Goal: Task Accomplishment & Management: Complete application form

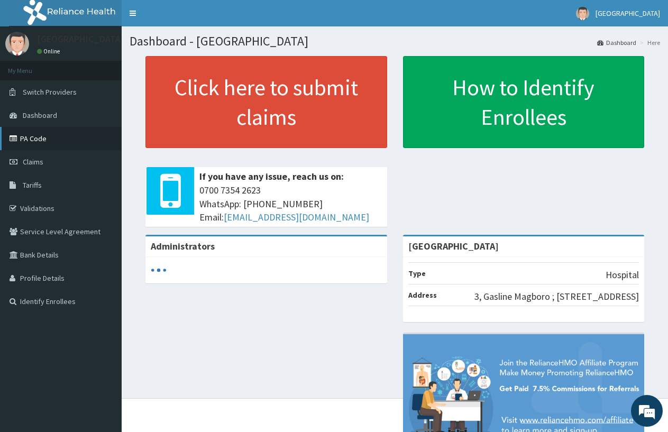
click at [27, 139] on link "PA Code" at bounding box center [61, 138] width 122 height 23
click at [80, 130] on link "PA Code" at bounding box center [61, 138] width 122 height 23
click at [46, 133] on link "PA Code" at bounding box center [61, 138] width 122 height 23
click at [68, 142] on link "PA Code" at bounding box center [61, 138] width 122 height 23
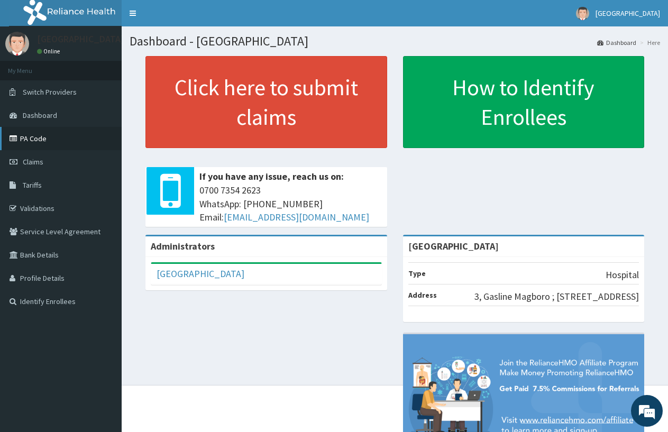
click at [42, 140] on link "PA Code" at bounding box center [61, 138] width 122 height 23
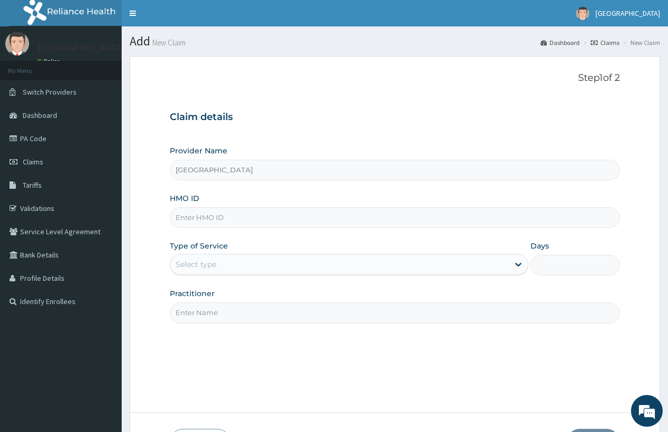
click at [222, 222] on input "HMO ID" at bounding box center [395, 217] width 450 height 21
type input "REL/10671/A"
click at [195, 266] on div "Select type" at bounding box center [196, 264] width 41 height 11
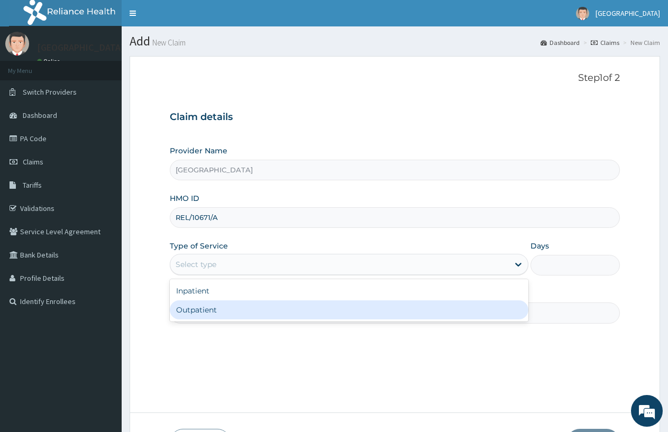
drag, startPoint x: 215, startPoint y: 313, endPoint x: 216, endPoint y: 321, distance: 8.5
click at [216, 319] on div "Outpatient" at bounding box center [349, 309] width 358 height 19
type input "1"
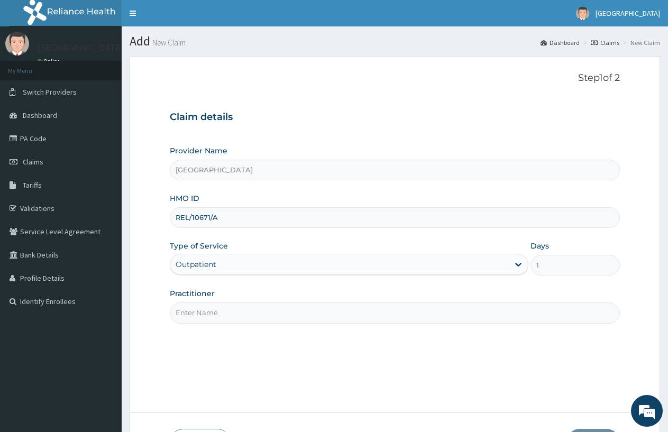
click at [216, 319] on input "Practitioner" at bounding box center [395, 312] width 450 height 21
type input "DOCTOR FAVOUR"
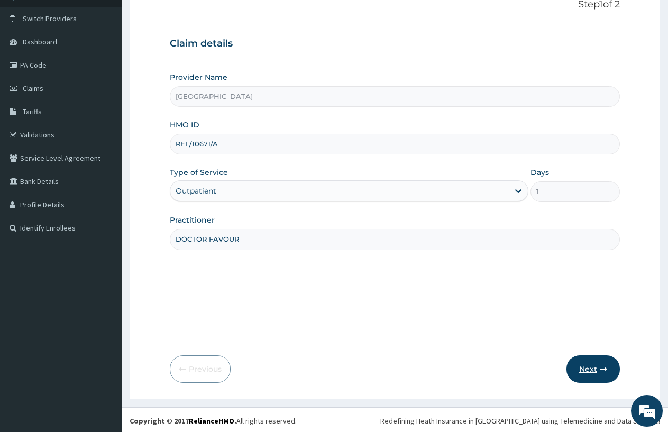
scroll to position [76, 0]
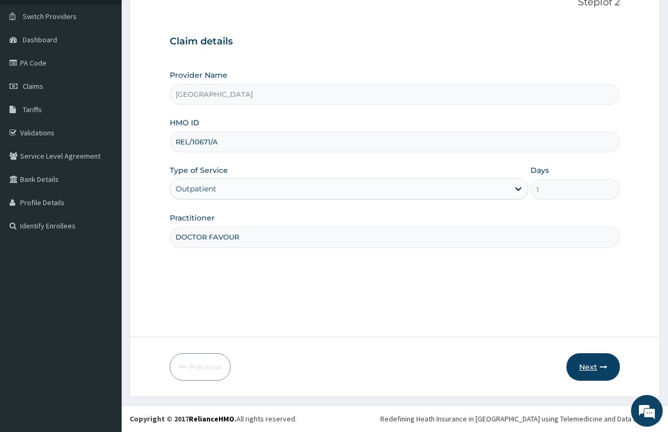
click at [599, 363] on icon "button" at bounding box center [602, 366] width 7 height 7
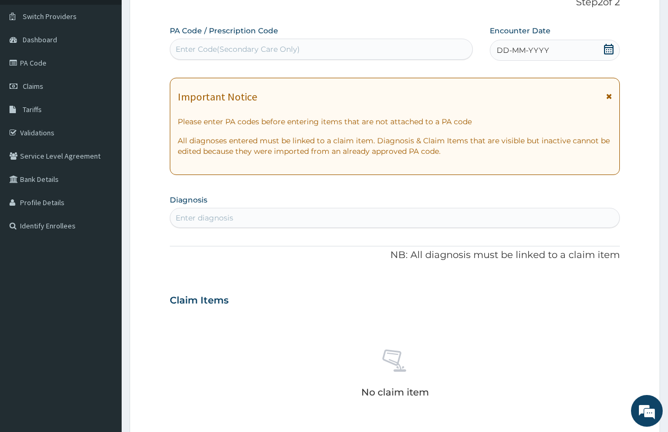
click at [552, 51] on div "DD-MM-YYYY" at bounding box center [555, 50] width 130 height 21
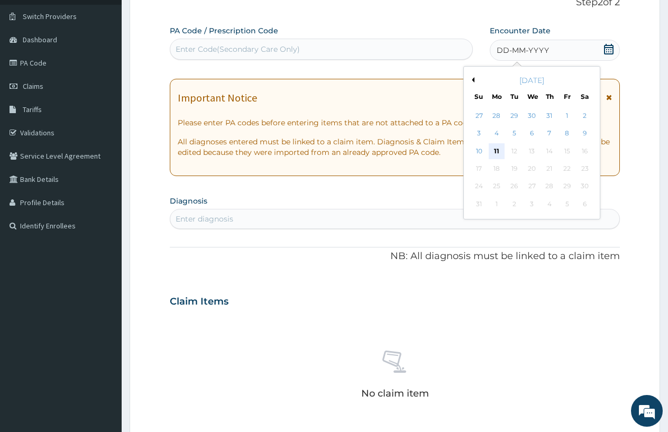
click at [499, 153] on div "11" at bounding box center [496, 151] width 16 height 16
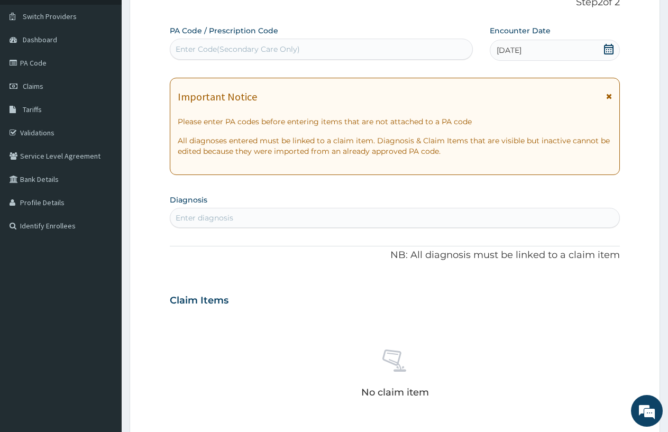
click at [335, 225] on div "Enter diagnosis" at bounding box center [394, 217] width 449 height 17
type input "PLASM"
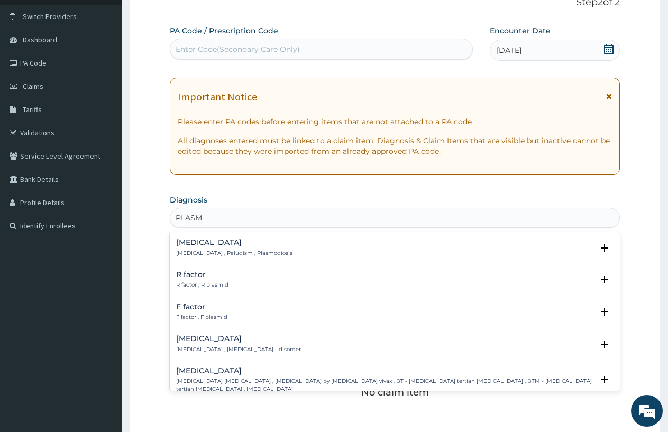
click at [202, 250] on p "[MEDICAL_DATA] , Paludism , Plasmodiosis" at bounding box center [234, 253] width 116 height 7
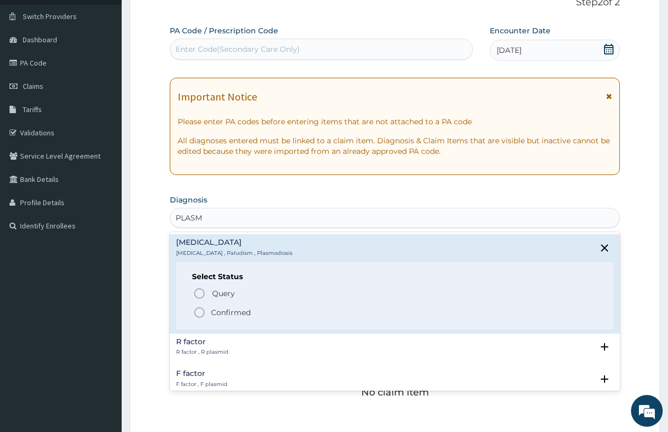
click at [196, 316] on circle "status option filled" at bounding box center [200, 313] width 10 height 10
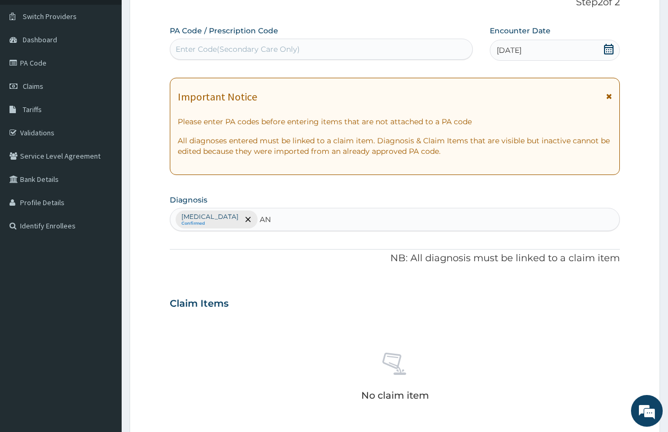
type input "ANE"
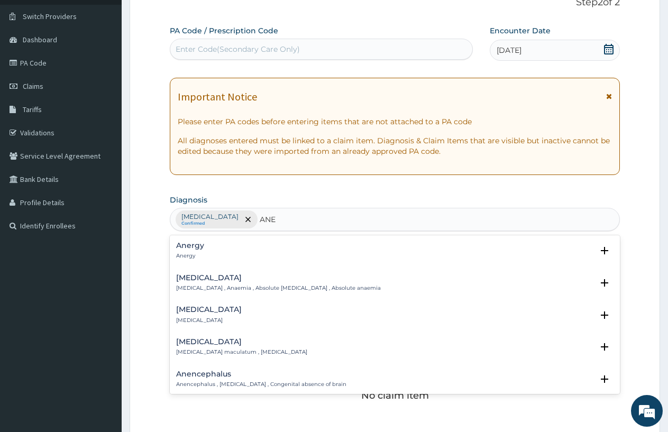
click at [212, 285] on p "[MEDICAL_DATA] , Anaemia , Absolute [MEDICAL_DATA] , Absolute anaemia" at bounding box center [278, 287] width 205 height 7
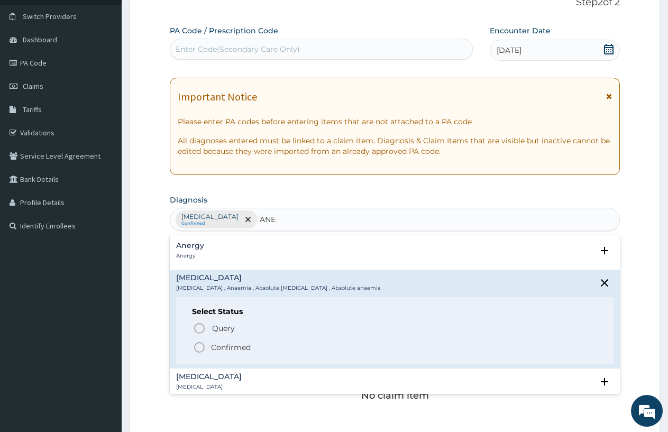
click at [198, 346] on icon "status option filled" at bounding box center [199, 347] width 13 height 13
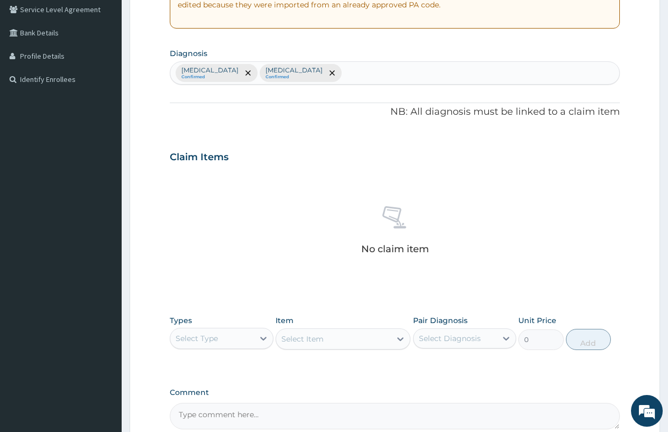
scroll to position [234, 0]
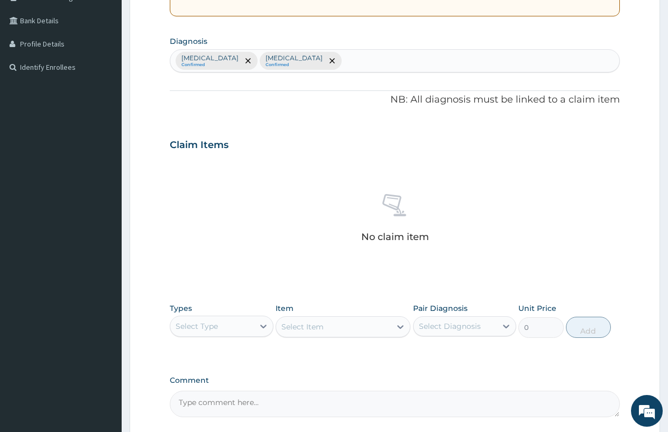
click at [231, 325] on div "Select Type" at bounding box center [212, 326] width 84 height 17
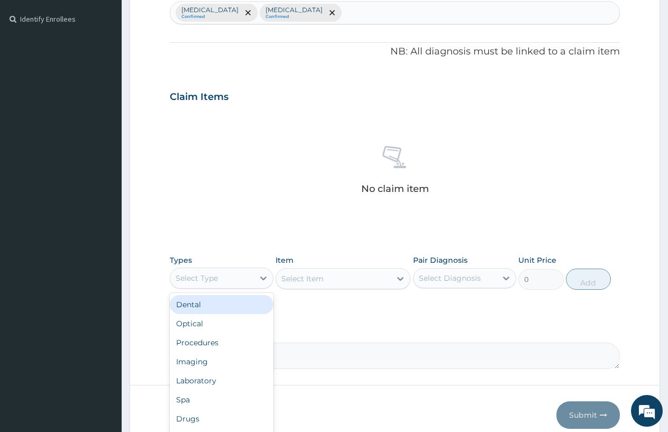
scroll to position [330, 0]
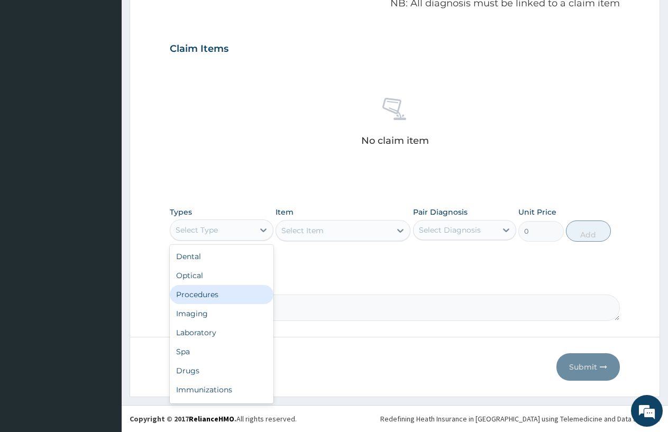
click at [223, 297] on div "Procedures" at bounding box center [222, 294] width 104 height 19
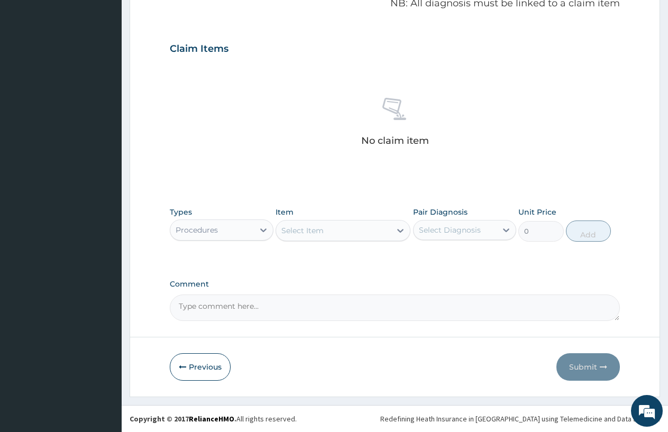
click at [290, 233] on div "Select Item" at bounding box center [302, 230] width 42 height 11
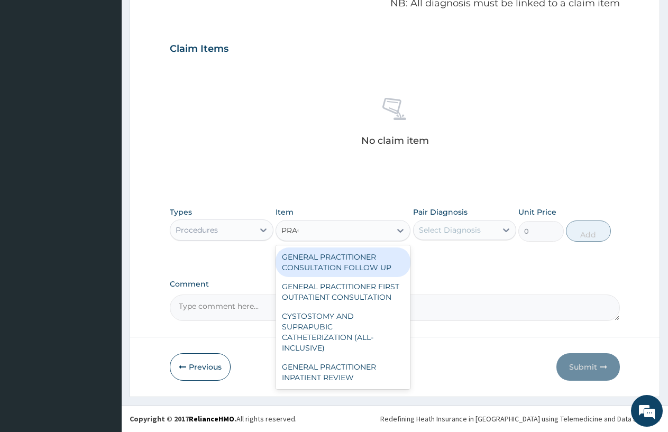
type input "PRACT"
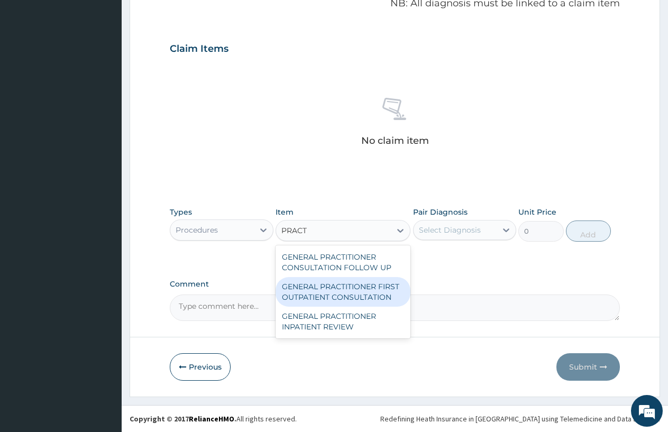
click at [353, 298] on div "GENERAL PRACTITIONER FIRST OUTPATIENT CONSULTATION" at bounding box center [342, 292] width 135 height 30
type input "3750"
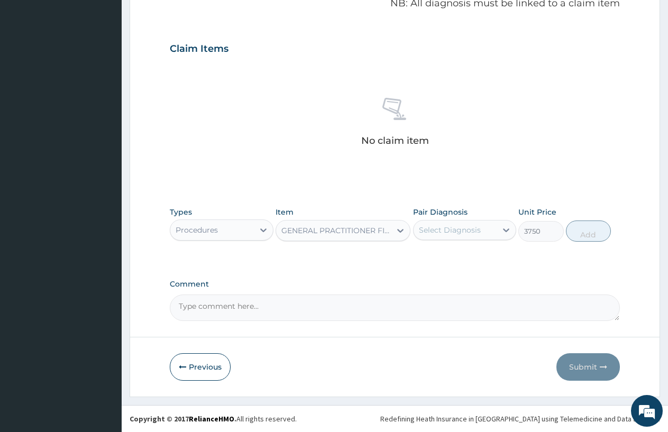
click at [467, 238] on div "Select Diagnosis" at bounding box center [465, 230] width 104 height 20
click at [467, 274] on div "[MEDICAL_DATA]" at bounding box center [465, 279] width 104 height 22
click at [467, 271] on div "[MEDICAL_DATA]" at bounding box center [465, 279] width 104 height 22
drag, startPoint x: 467, startPoint y: 265, endPoint x: 467, endPoint y: 281, distance: 15.9
click at [468, 280] on div "[MEDICAL_DATA] [MEDICAL_DATA]" at bounding box center [465, 268] width 104 height 48
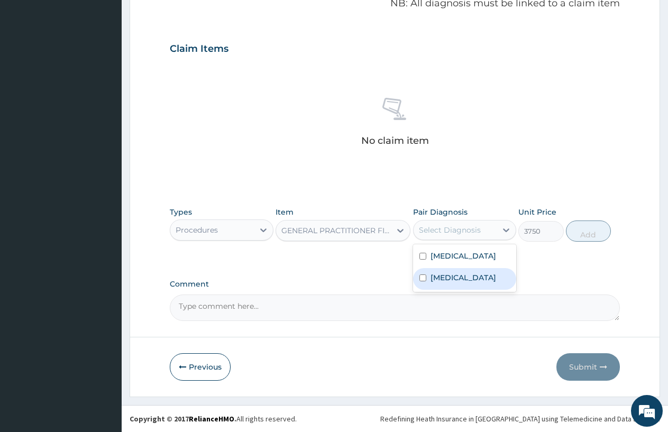
click at [466, 280] on div "[MEDICAL_DATA]" at bounding box center [465, 279] width 104 height 22
checkbox input "true"
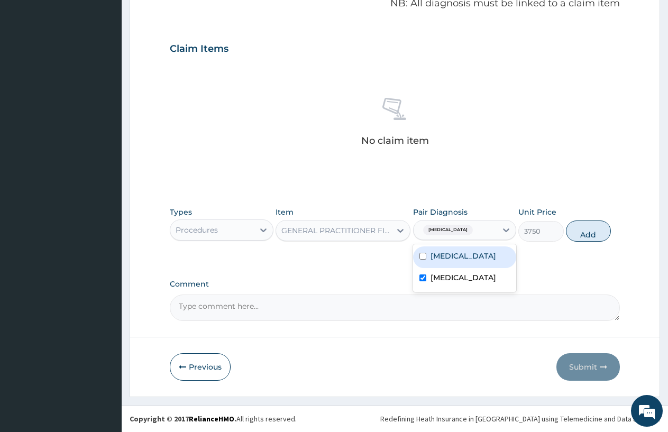
click at [446, 260] on label "[MEDICAL_DATA]" at bounding box center [463, 256] width 66 height 11
checkbox input "true"
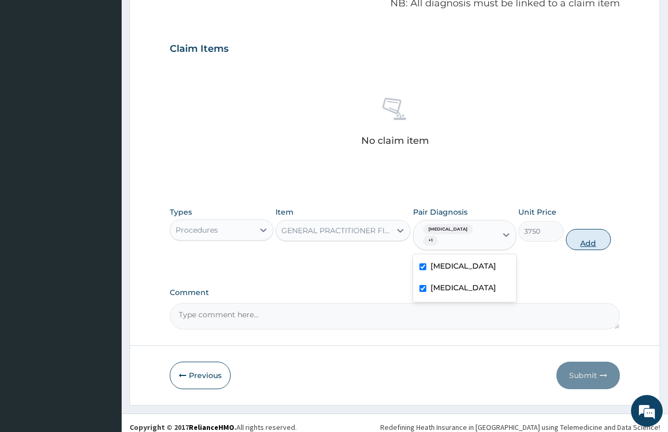
click at [591, 235] on button "Add" at bounding box center [588, 239] width 45 height 21
type input "0"
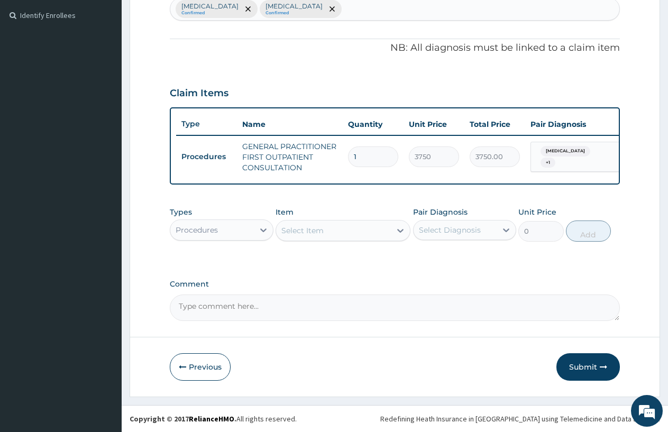
scroll to position [295, 0]
click at [261, 226] on icon at bounding box center [263, 230] width 11 height 11
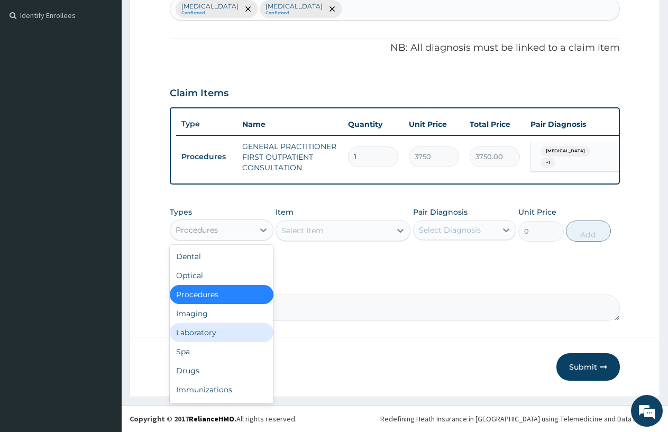
click at [236, 332] on div "Laboratory" at bounding box center [222, 332] width 104 height 19
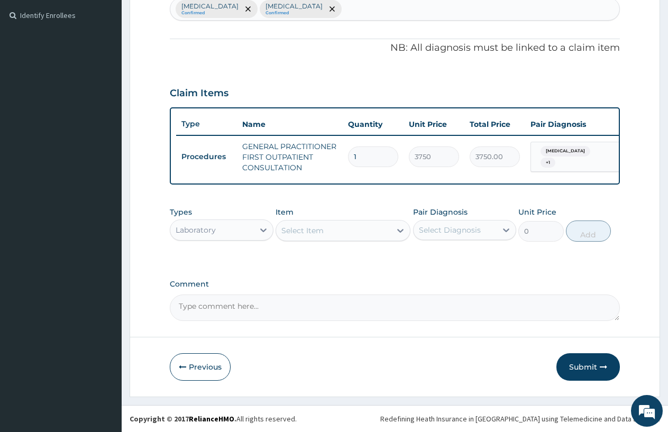
click at [287, 231] on div "Select Item" at bounding box center [302, 230] width 42 height 11
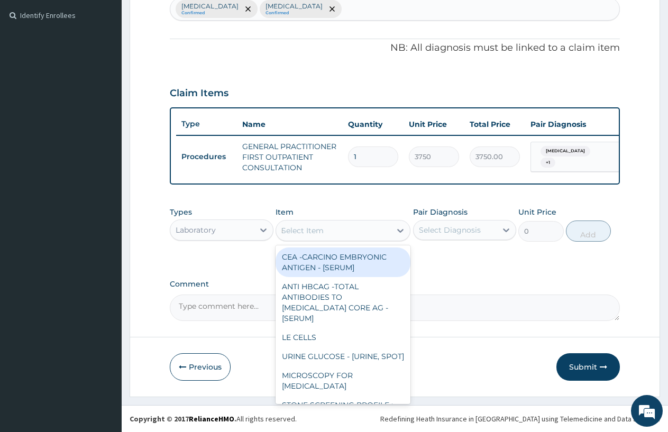
type input "PCV"
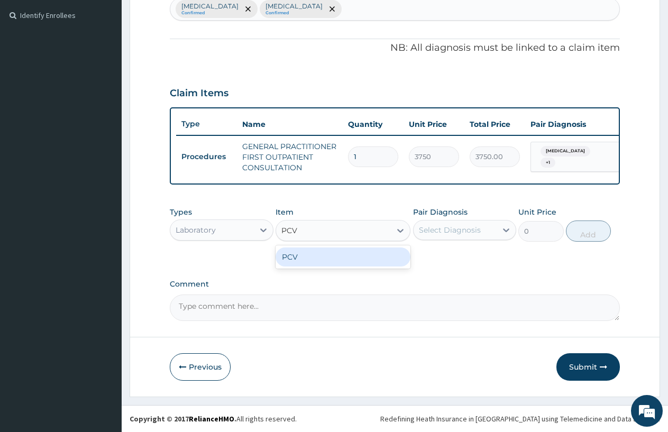
click at [301, 255] on div "PCV" at bounding box center [342, 256] width 135 height 19
type input "2187.5"
click at [458, 235] on div "Select Diagnosis" at bounding box center [450, 230] width 62 height 11
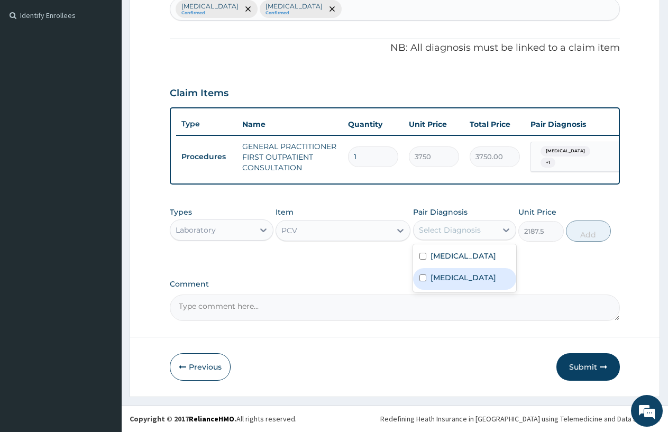
click at [457, 278] on label "[MEDICAL_DATA]" at bounding box center [463, 277] width 66 height 11
checkbox input "true"
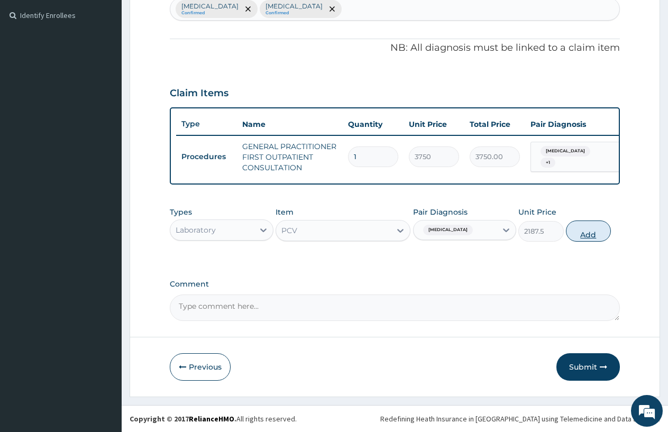
click at [580, 238] on button "Add" at bounding box center [588, 230] width 45 height 21
type input "0"
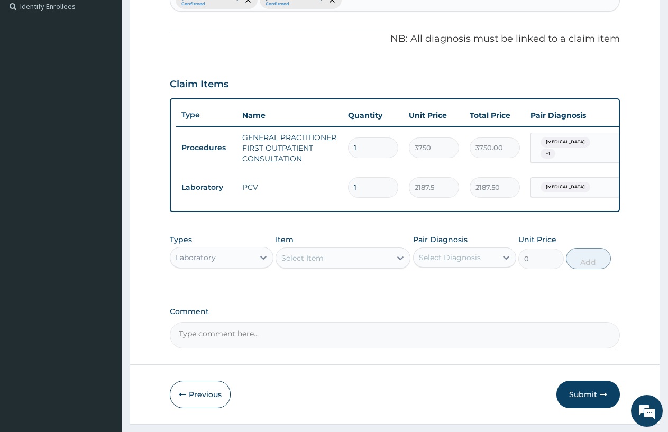
click at [294, 263] on div "Select Item" at bounding box center [302, 258] width 42 height 11
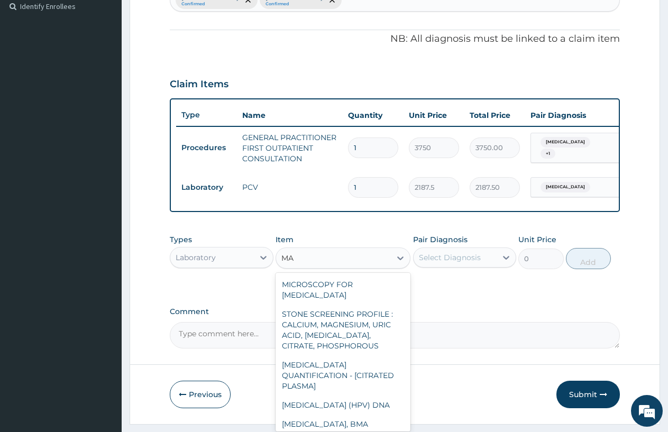
type input "MAL"
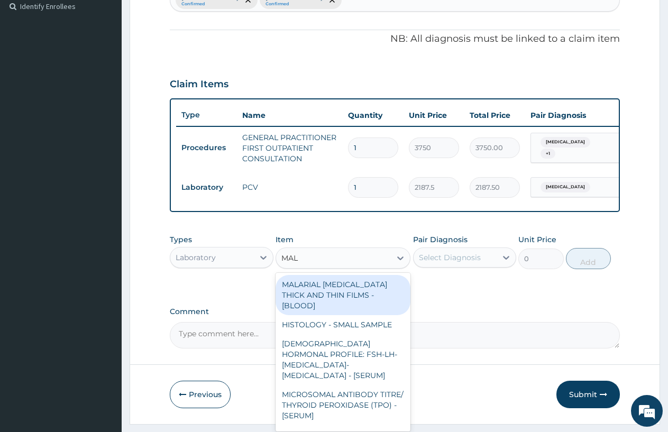
click at [365, 301] on div "MALARIAL [MEDICAL_DATA] THICK AND THIN FILMS - [BLOOD]" at bounding box center [342, 295] width 135 height 40
type input "2187.5"
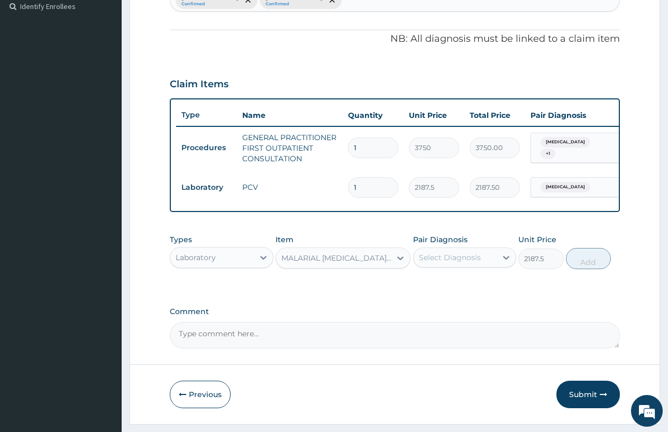
click at [437, 263] on div "Select Diagnosis" at bounding box center [450, 257] width 62 height 11
click at [441, 289] on label "[MEDICAL_DATA]" at bounding box center [463, 283] width 66 height 11
checkbox input "true"
click at [588, 267] on button "Add" at bounding box center [588, 258] width 45 height 21
type input "0"
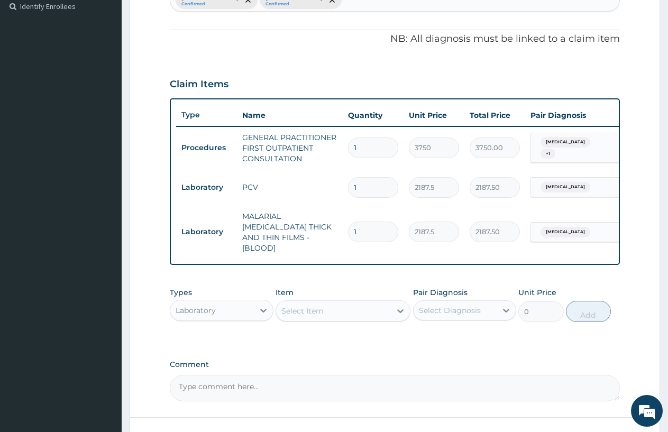
click at [285, 315] on div "Select Item" at bounding box center [333, 310] width 115 height 17
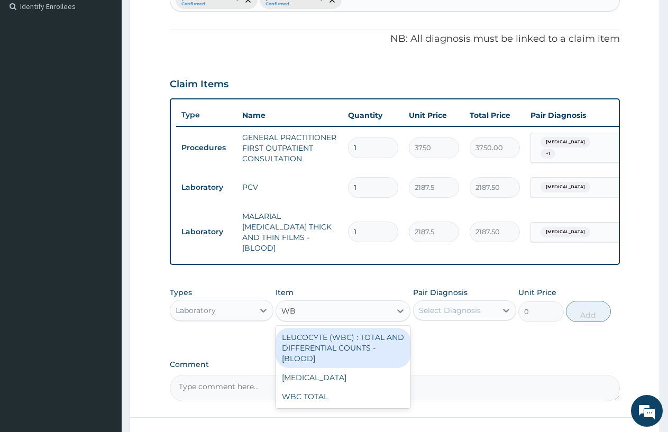
type input "WBC"
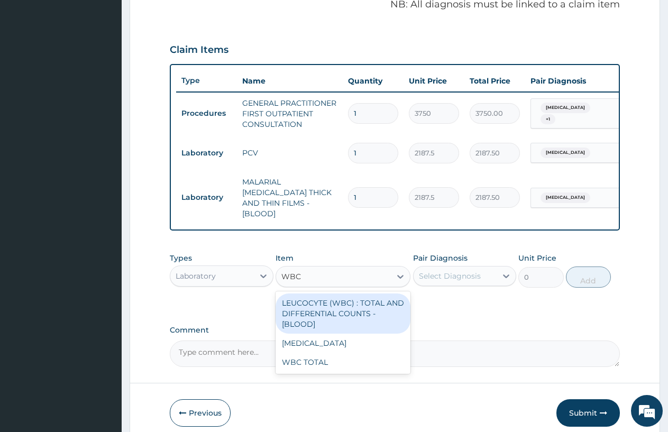
scroll to position [374, 0]
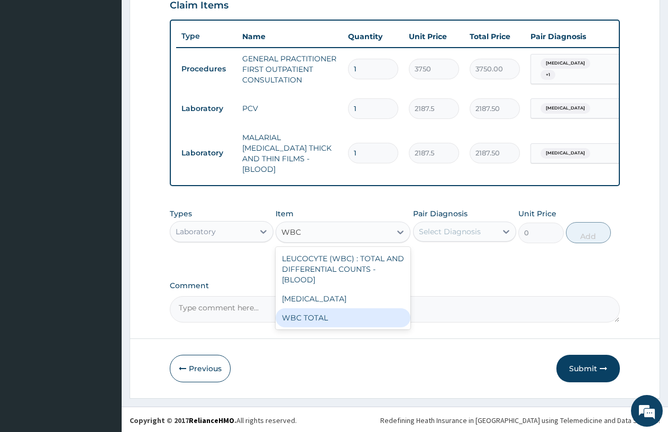
click at [318, 315] on div "WBC TOTAL" at bounding box center [342, 317] width 135 height 19
type input "3750"
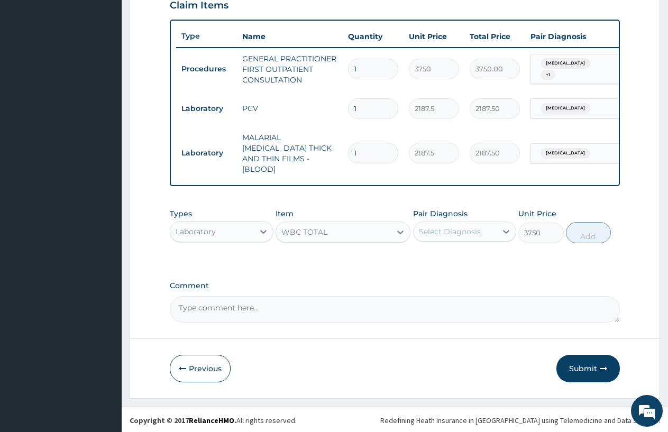
click at [461, 232] on div "Select Diagnosis" at bounding box center [450, 231] width 62 height 11
click at [469, 261] on div "[MEDICAL_DATA]" at bounding box center [465, 259] width 104 height 22
checkbox input "true"
click at [584, 242] on div "Types Laboratory Item WBC TOTAL Pair Diagnosis option [MEDICAL_DATA], selected.…" at bounding box center [395, 225] width 450 height 45
click at [573, 236] on button "Add" at bounding box center [588, 232] width 45 height 21
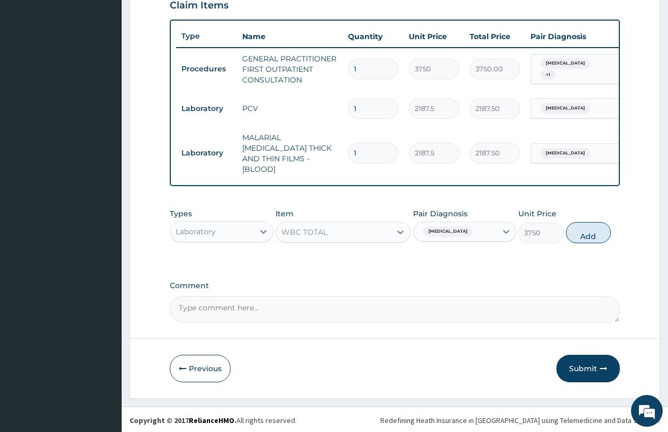
type input "0"
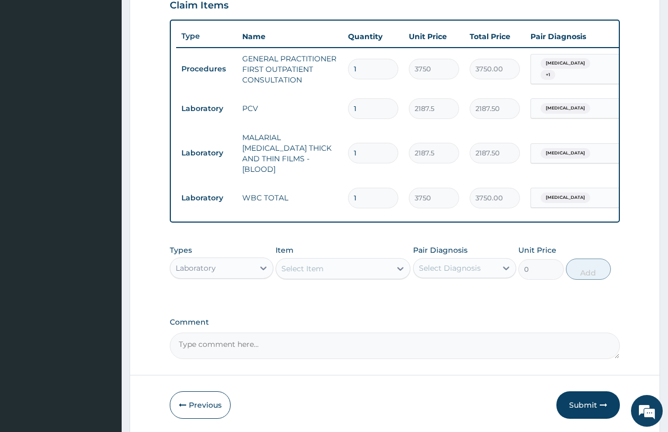
click at [231, 265] on div "Laboratory" at bounding box center [212, 268] width 84 height 17
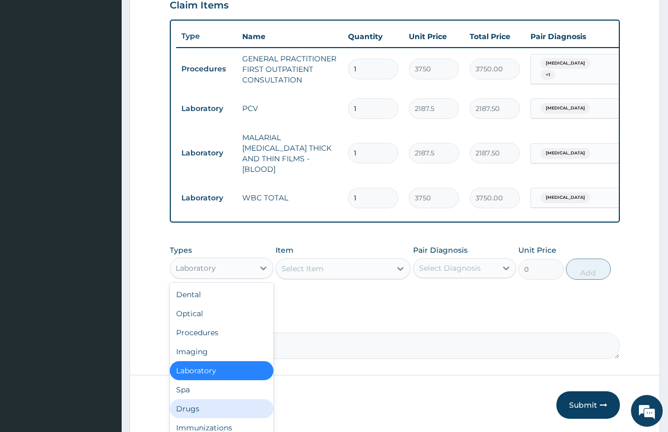
click at [228, 403] on div "Drugs" at bounding box center [222, 408] width 104 height 19
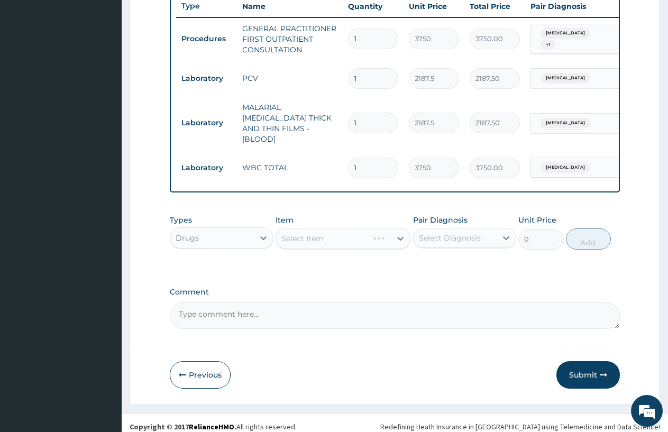
scroll to position [410, 0]
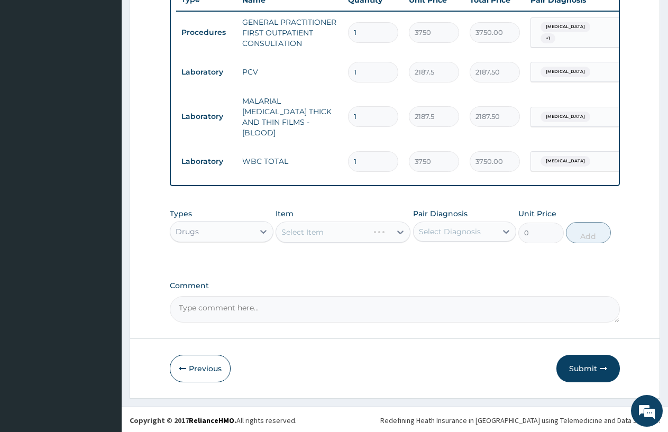
click at [299, 235] on div "Select Item" at bounding box center [342, 232] width 135 height 21
click at [281, 224] on div "Select Item" at bounding box center [333, 232] width 115 height 17
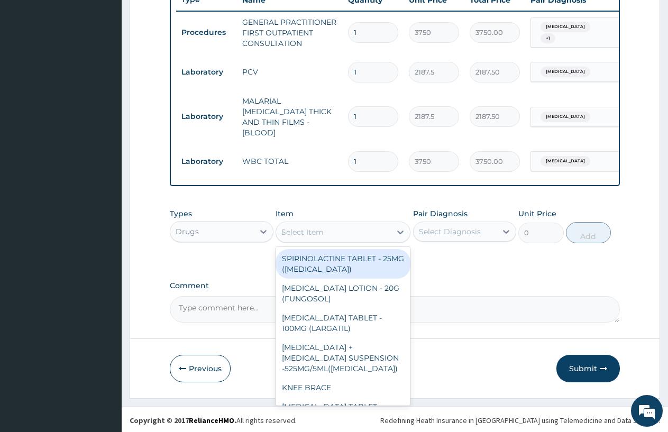
type input "[PERSON_NAME]"
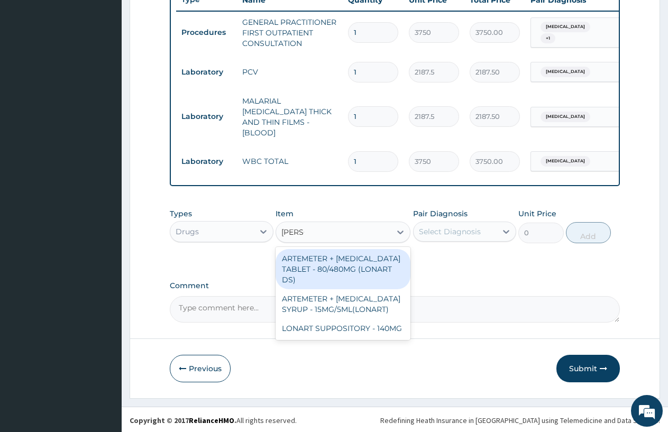
click at [362, 259] on div "ARTEMETER + [MEDICAL_DATA] TABLET - 80/480MG (LONART DS)" at bounding box center [342, 269] width 135 height 40
type input "588"
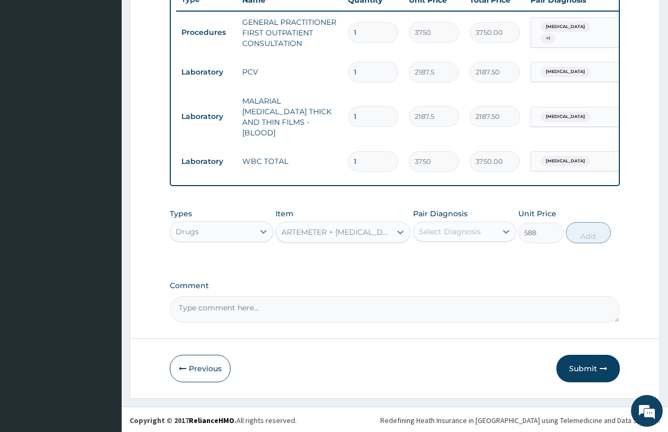
click at [445, 230] on div "Select Diagnosis" at bounding box center [450, 231] width 62 height 11
click at [453, 264] on div "[MEDICAL_DATA]" at bounding box center [465, 259] width 104 height 22
checkbox input "true"
click at [583, 241] on button "Add" at bounding box center [588, 232] width 45 height 21
type input "0"
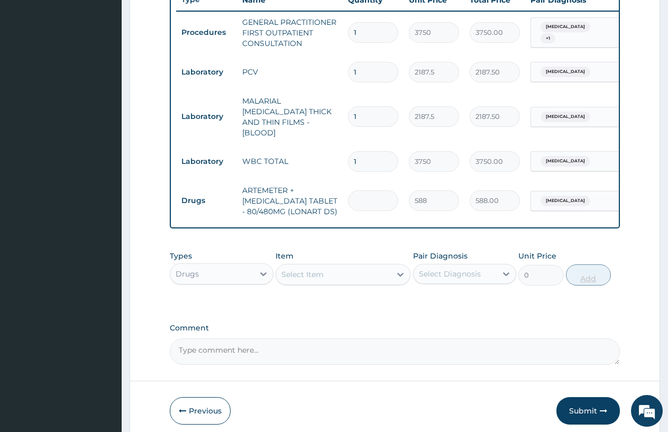
type input "0.00"
type input "6"
type input "3528.00"
type input "6"
click at [296, 271] on div "Select Item" at bounding box center [302, 274] width 42 height 11
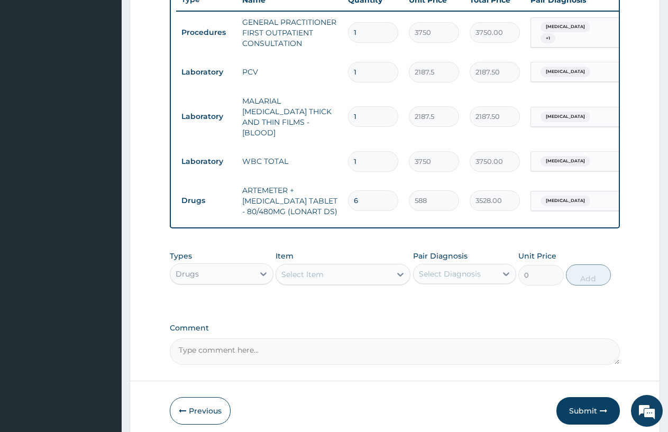
type input "ART"
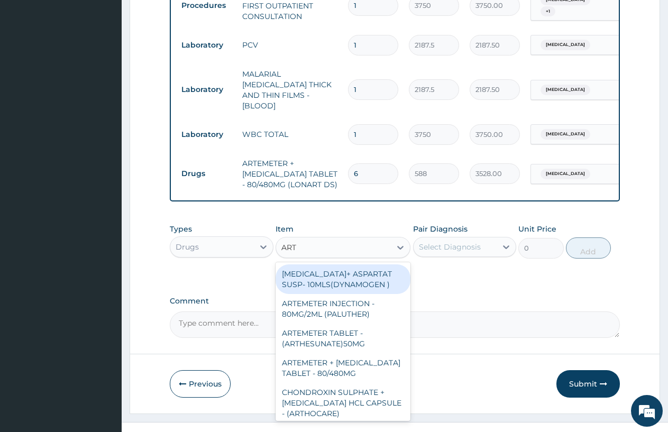
scroll to position [453, 0]
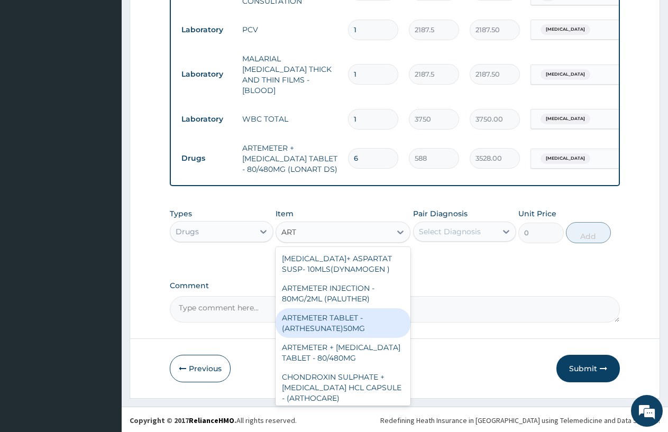
click at [344, 300] on div "ARTEMETER INJECTION - 80MG/2ML (PALUTHER)" at bounding box center [342, 294] width 135 height 30
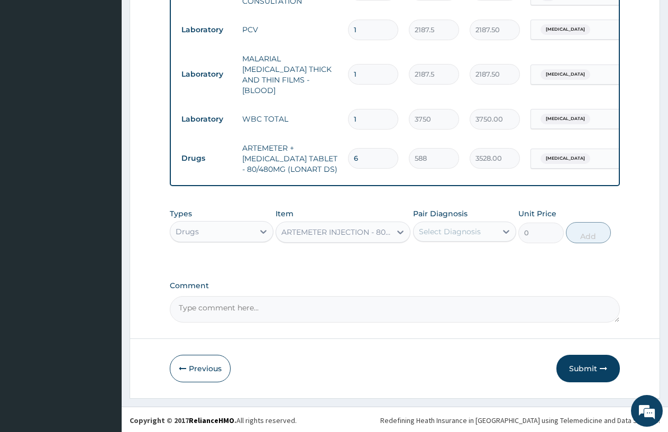
type input "700"
click at [441, 234] on div "Select Diagnosis" at bounding box center [450, 231] width 62 height 11
click at [460, 256] on div "[MEDICAL_DATA]" at bounding box center [465, 259] width 104 height 22
checkbox input "true"
click at [580, 242] on div "Types Drugs Item ARTEMETER INJECTION - 80MG/2ML (PALUTHER) Pair Diagnosis optio…" at bounding box center [395, 225] width 450 height 45
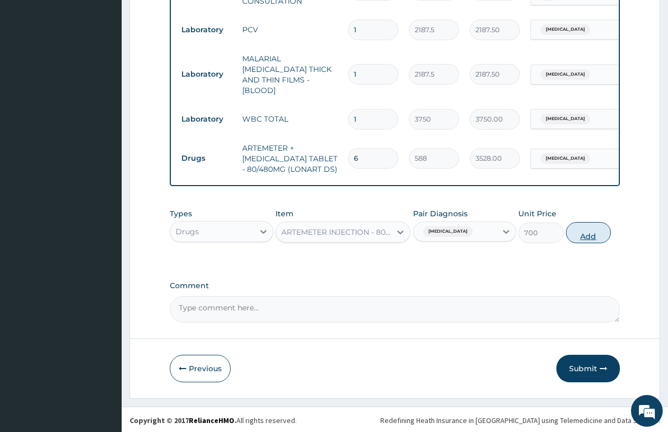
click at [594, 236] on button "Add" at bounding box center [588, 232] width 45 height 21
type input "0"
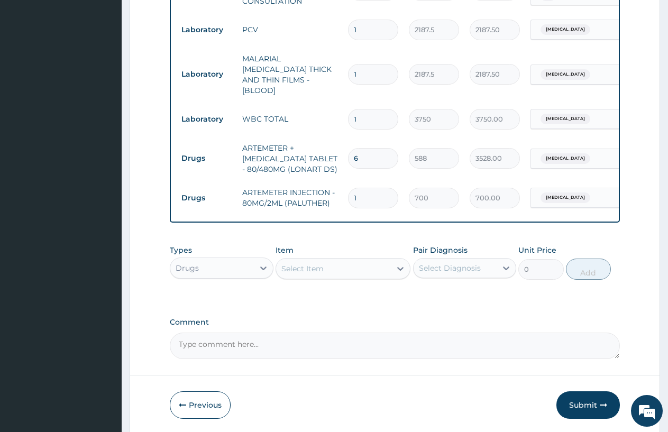
click at [290, 271] on div "Select Item" at bounding box center [302, 268] width 42 height 11
type input "DEXA"
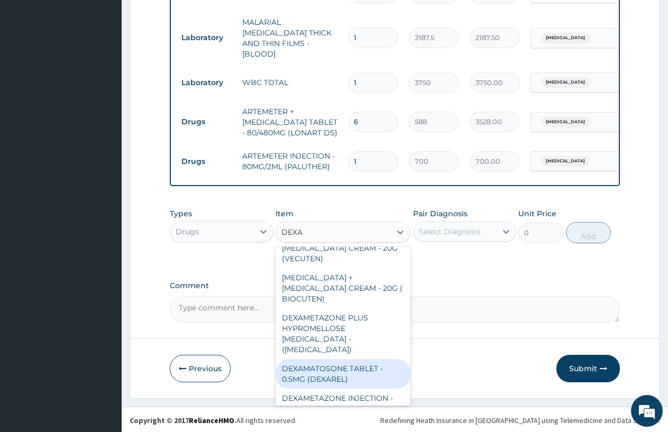
scroll to position [25, 0]
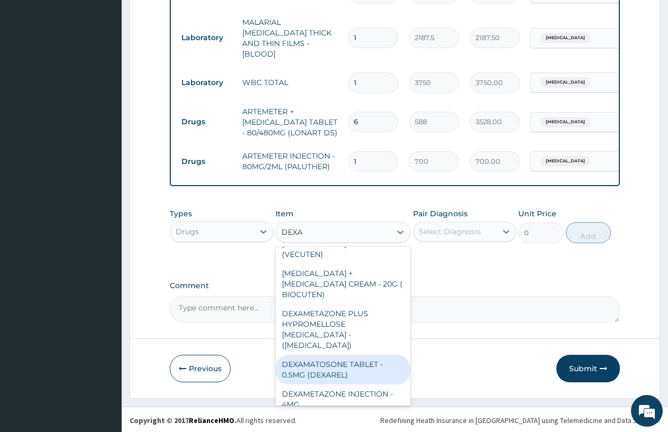
click at [350, 387] on div "DEXAMETAZONE INJECTION - 4MG" at bounding box center [342, 399] width 135 height 30
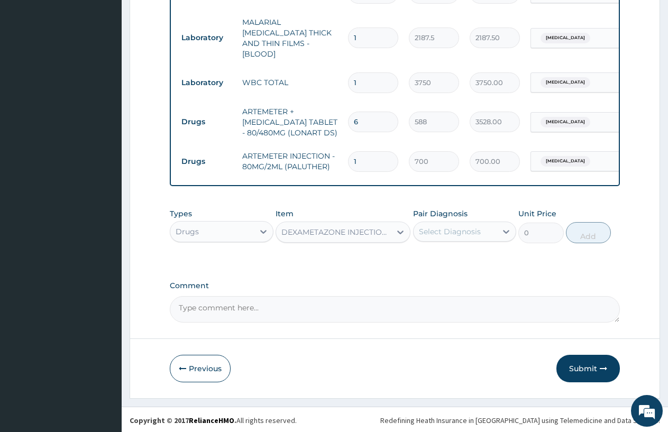
type input "280"
click at [431, 227] on div "Select Diagnosis" at bounding box center [450, 231] width 62 height 11
click at [454, 259] on label "[MEDICAL_DATA]" at bounding box center [463, 257] width 66 height 11
checkbox input "true"
click at [594, 238] on button "Add" at bounding box center [588, 232] width 45 height 21
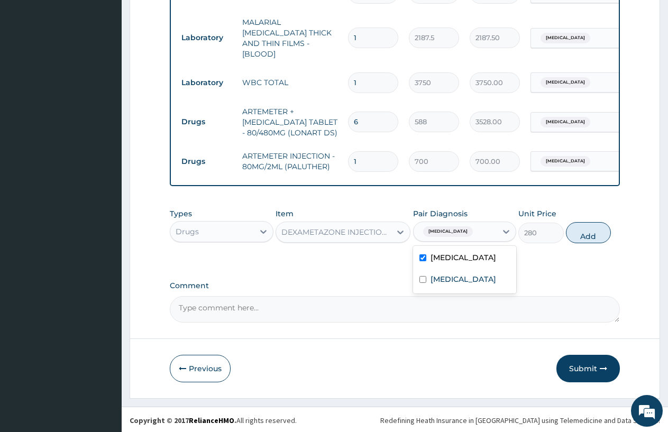
type input "0"
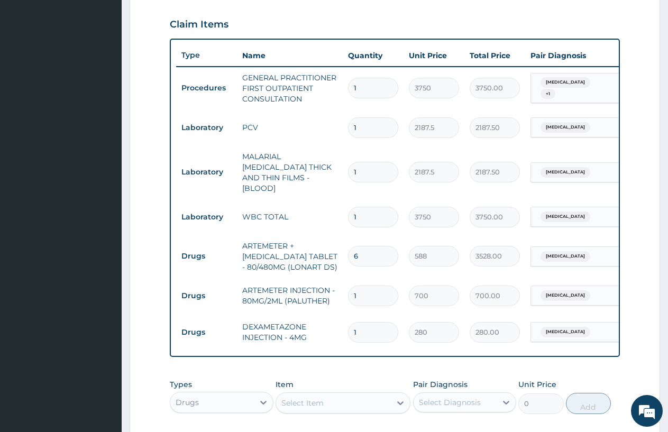
scroll to position [489, 0]
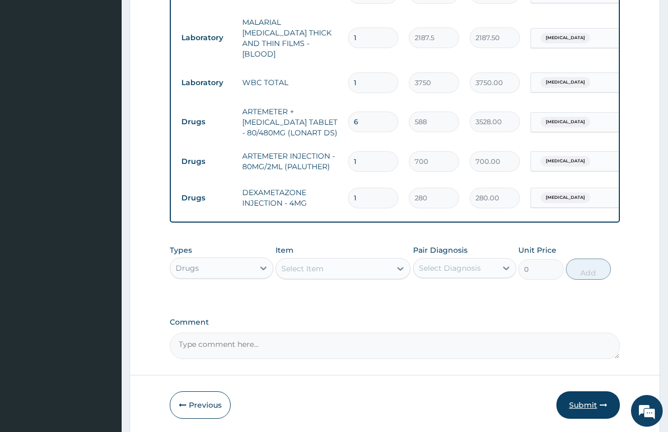
click at [588, 398] on button "Submit" at bounding box center [587, 404] width 63 height 27
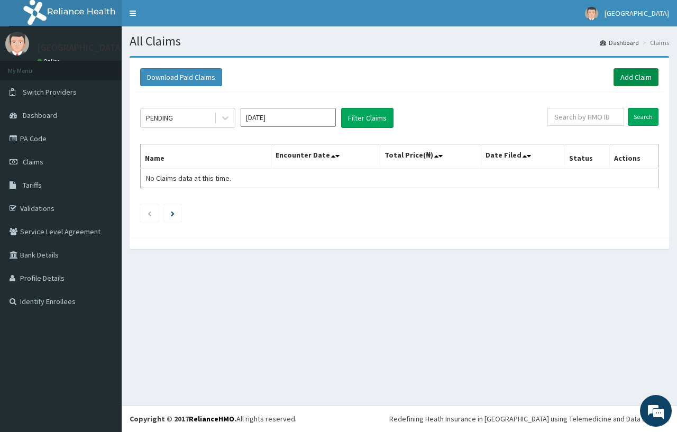
click at [637, 77] on link "Add Claim" at bounding box center [635, 77] width 45 height 18
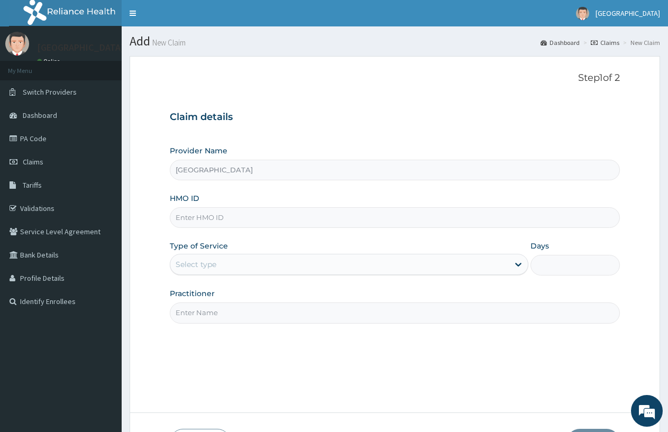
click at [283, 217] on input "HMO ID" at bounding box center [395, 217] width 450 height 21
type input "ISW/10165/A"
click at [250, 268] on div "Select type" at bounding box center [339, 264] width 338 height 17
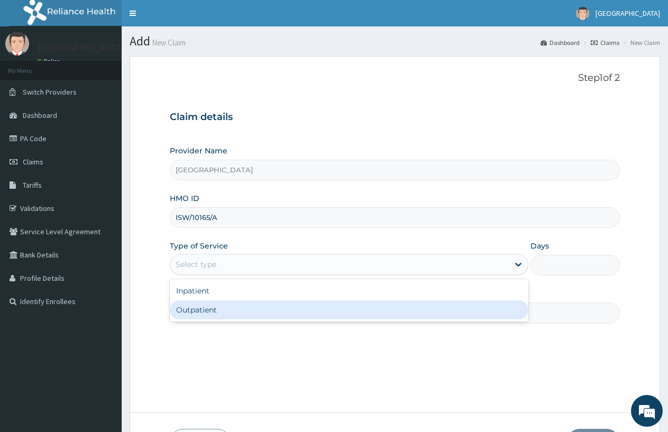
click at [204, 310] on div "Outpatient" at bounding box center [349, 309] width 358 height 19
type input "1"
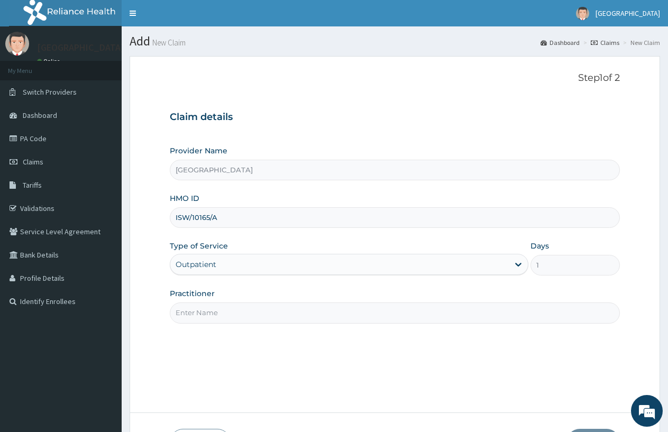
click at [204, 310] on input "Practitioner" at bounding box center [395, 312] width 450 height 21
type input "DOCTOR FAVOUR"
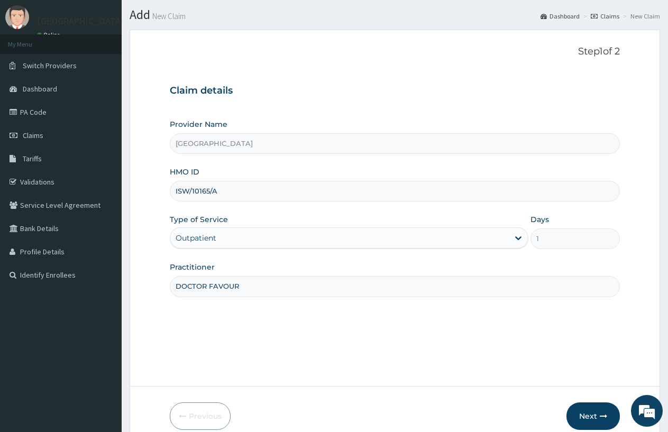
scroll to position [53, 0]
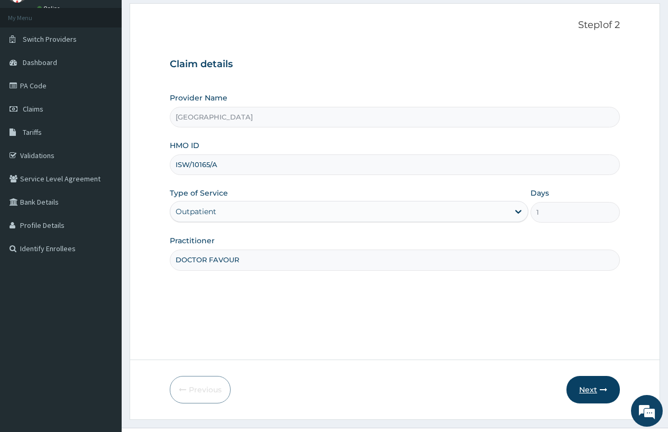
click at [606, 389] on icon "button" at bounding box center [602, 389] width 7 height 7
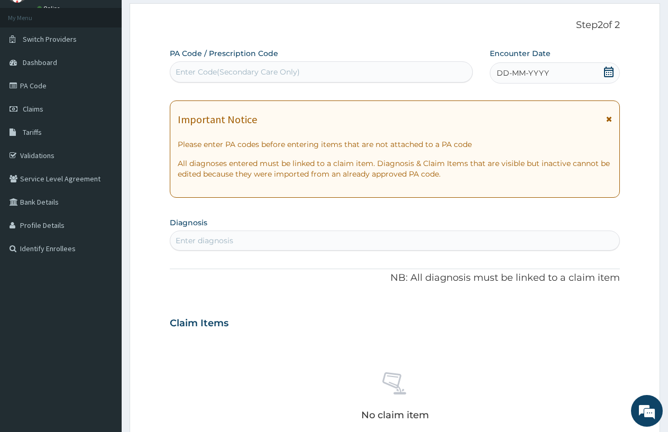
click at [569, 73] on div "DD-MM-YYYY" at bounding box center [555, 72] width 130 height 21
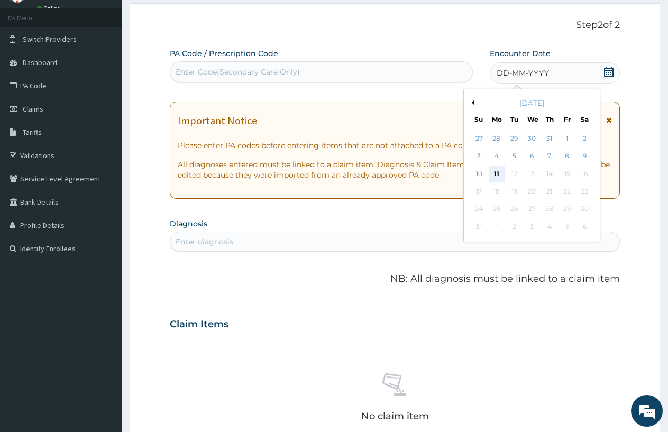
click at [499, 169] on div "11" at bounding box center [496, 174] width 16 height 16
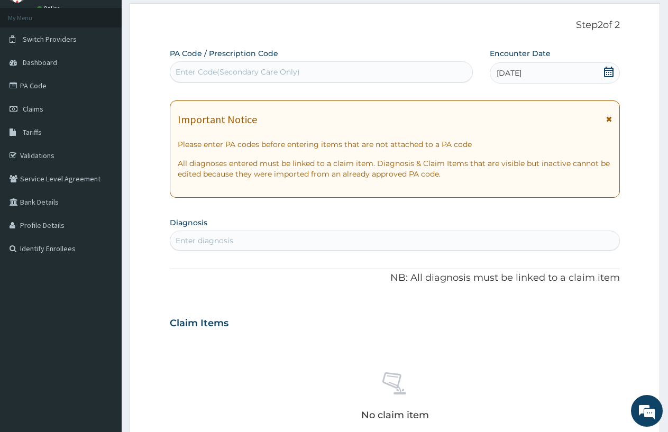
click at [223, 244] on div "Enter diagnosis" at bounding box center [205, 240] width 58 height 11
type input "PLAS"
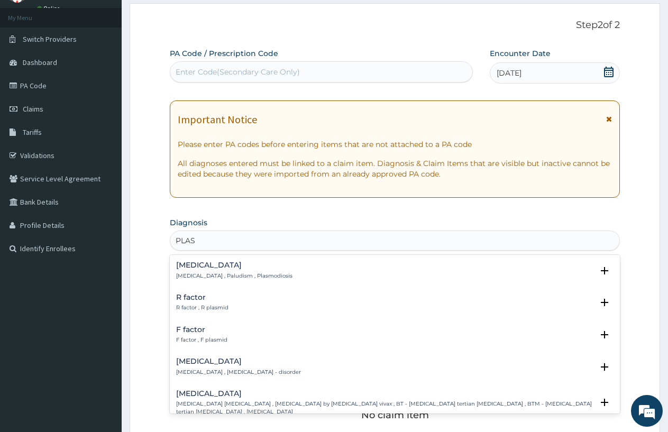
click at [218, 270] on div "Malaria Malaria , Paludism , Plasmodiosis" at bounding box center [234, 270] width 116 height 19
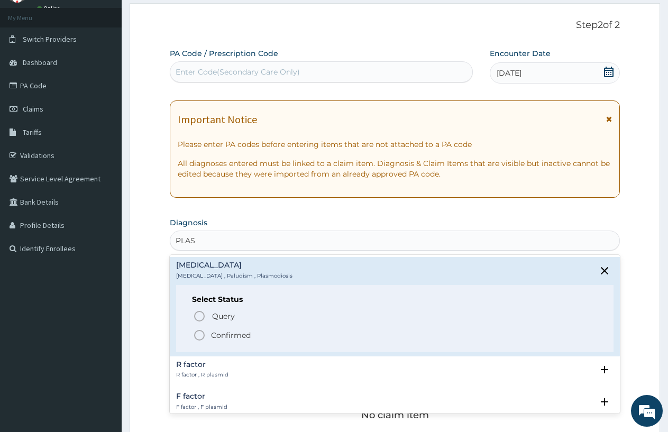
click at [199, 333] on icon "status option filled" at bounding box center [199, 335] width 13 height 13
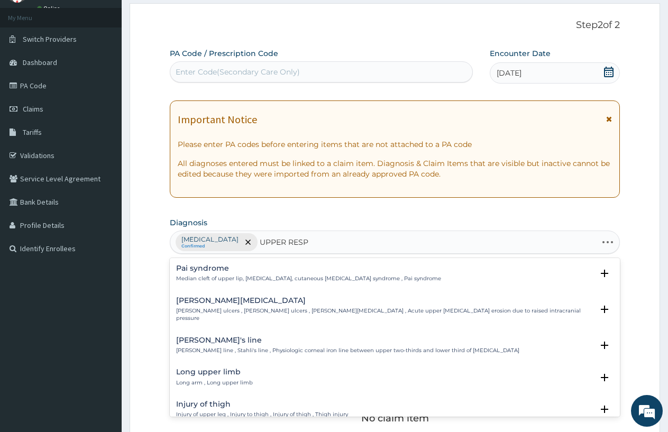
type input "UPPER RESPI"
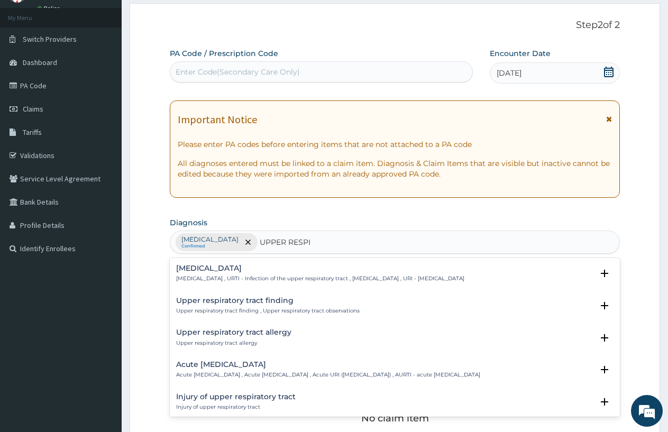
click at [244, 274] on div "Upper respiratory infection Upper respiratory infection , URTI - Infection of t…" at bounding box center [320, 273] width 288 height 19
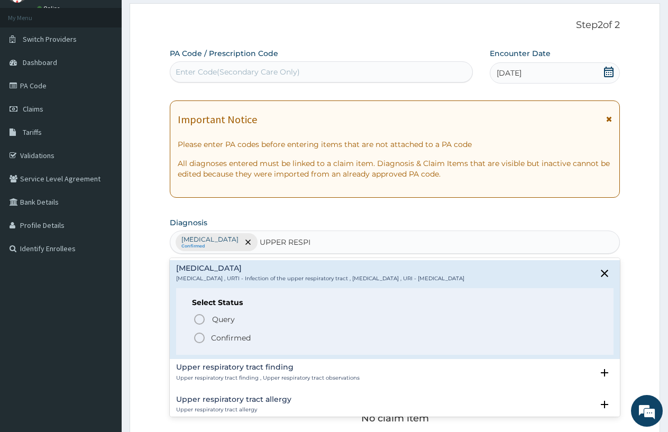
click at [198, 339] on icon "status option filled" at bounding box center [199, 337] width 13 height 13
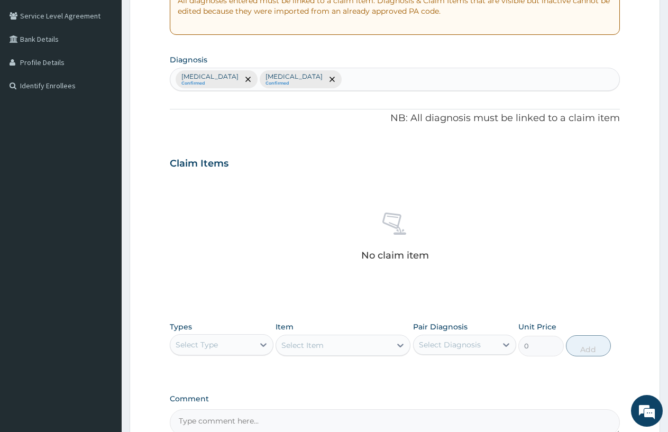
scroll to position [264, 0]
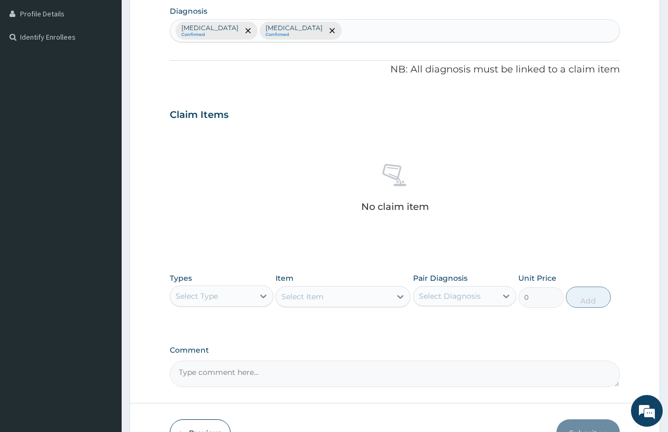
click at [222, 294] on div "Select Type" at bounding box center [212, 296] width 84 height 17
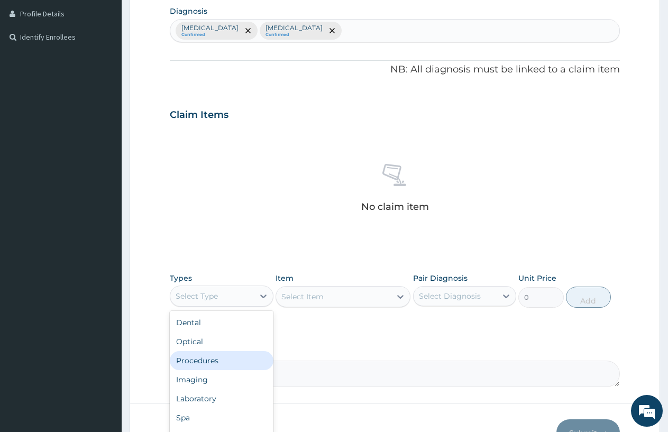
click at [214, 357] on div "Procedures" at bounding box center [222, 360] width 104 height 19
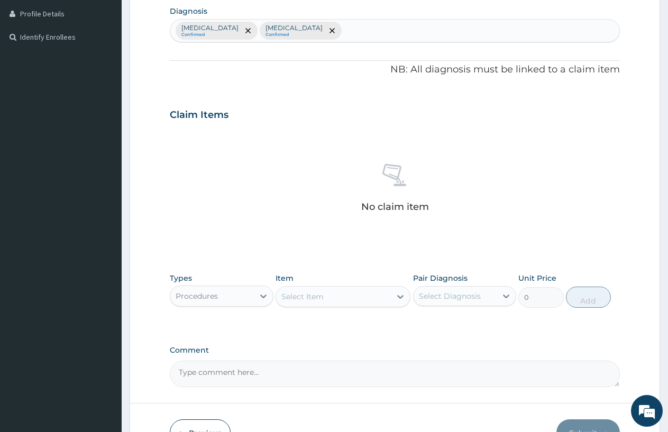
click at [283, 297] on div "Select Item" at bounding box center [302, 296] width 42 height 11
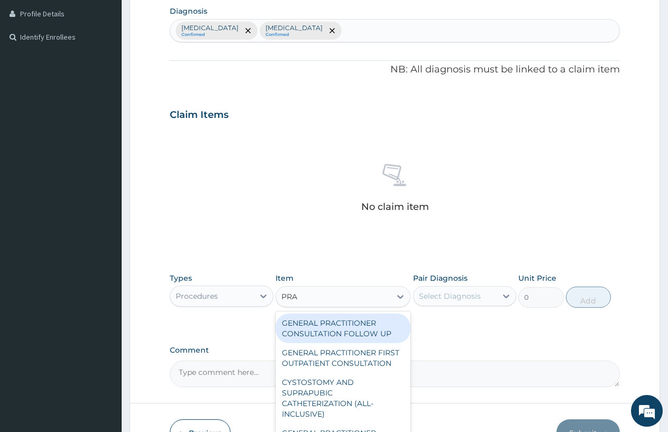
type input "PRAC"
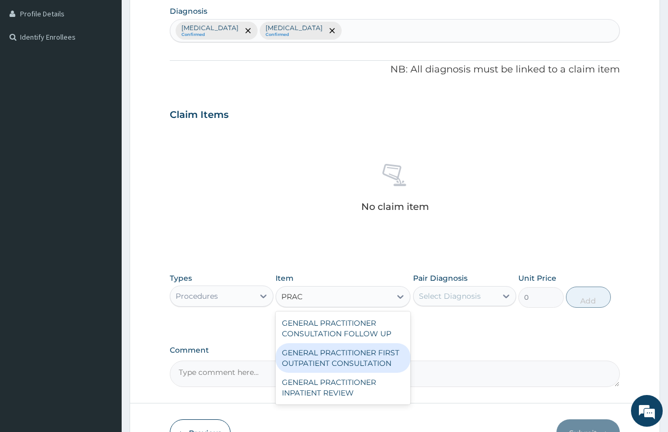
click at [381, 356] on div "GENERAL PRACTITIONER FIRST OUTPATIENT CONSULTATION" at bounding box center [342, 358] width 135 height 30
type input "3750"
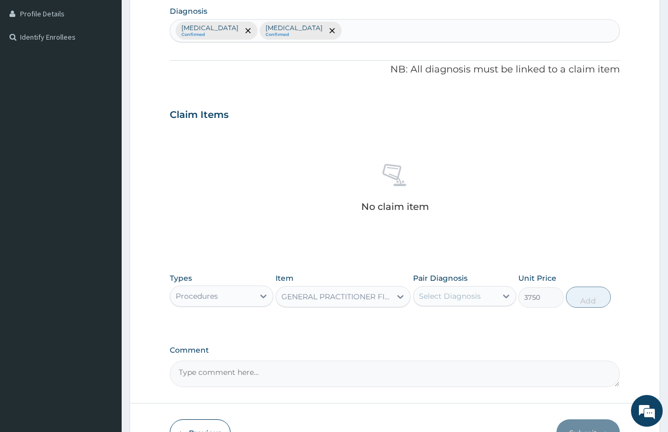
click at [476, 289] on div "Select Diagnosis" at bounding box center [455, 296] width 84 height 17
click at [481, 334] on div "Upper respiratory infection" at bounding box center [465, 345] width 104 height 22
checkbox input "true"
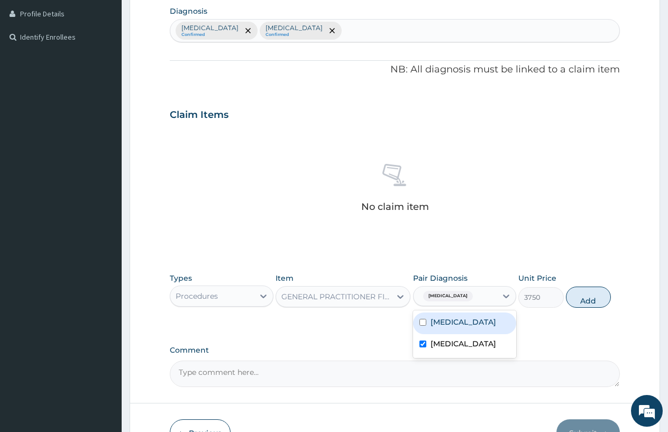
click at [469, 324] on div "[MEDICAL_DATA]" at bounding box center [465, 323] width 104 height 22
checkbox input "true"
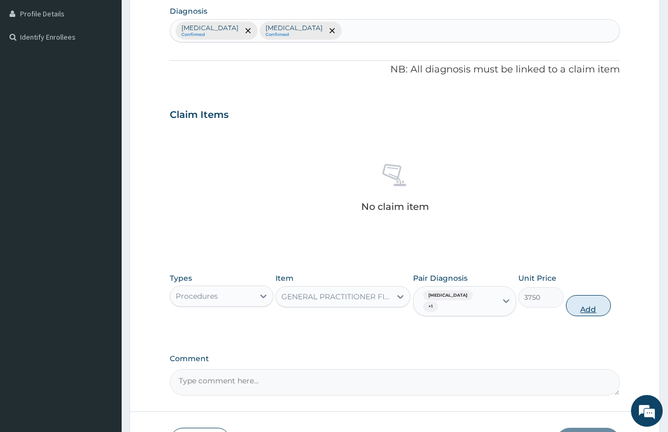
click at [593, 299] on button "Add" at bounding box center [588, 305] width 45 height 21
type input "0"
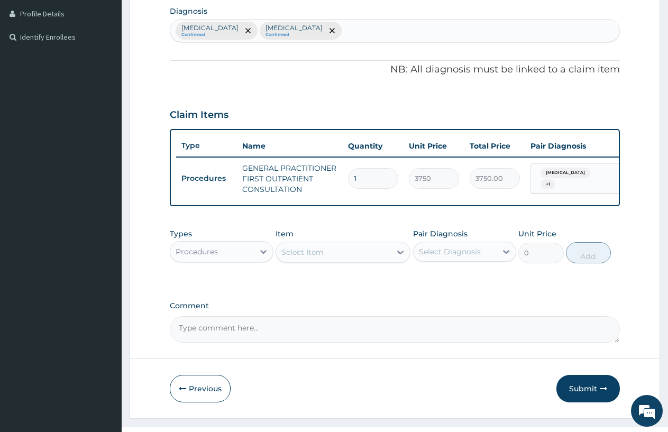
scroll to position [295, 0]
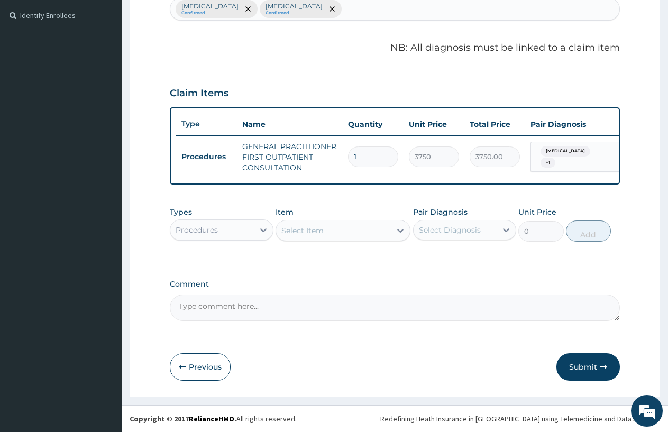
click at [288, 228] on div "Select Item" at bounding box center [302, 230] width 42 height 11
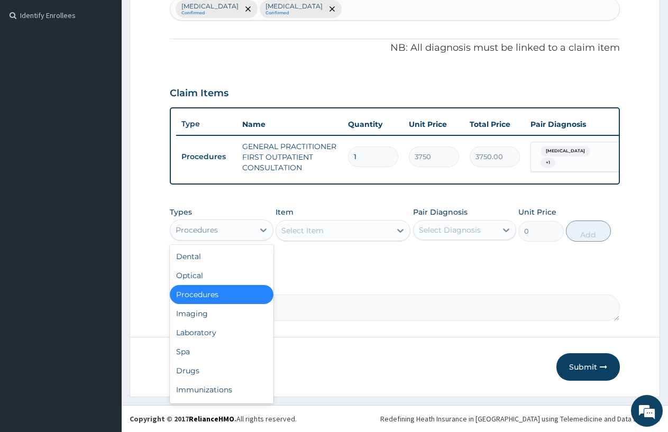
click at [195, 233] on div "Procedures" at bounding box center [197, 230] width 42 height 11
click at [201, 373] on div "Drugs" at bounding box center [222, 370] width 104 height 19
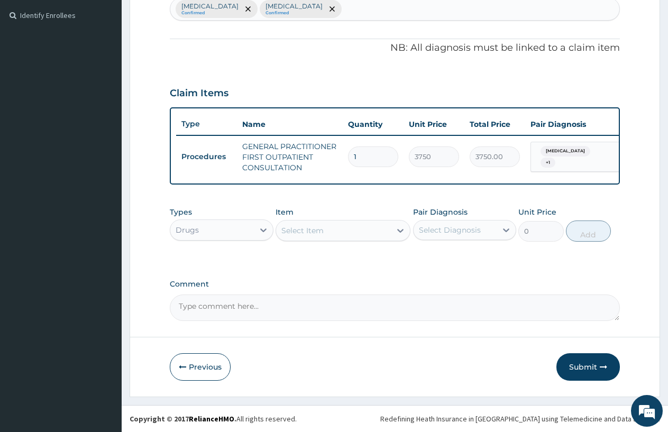
click at [294, 230] on div "Select Item" at bounding box center [302, 230] width 42 height 11
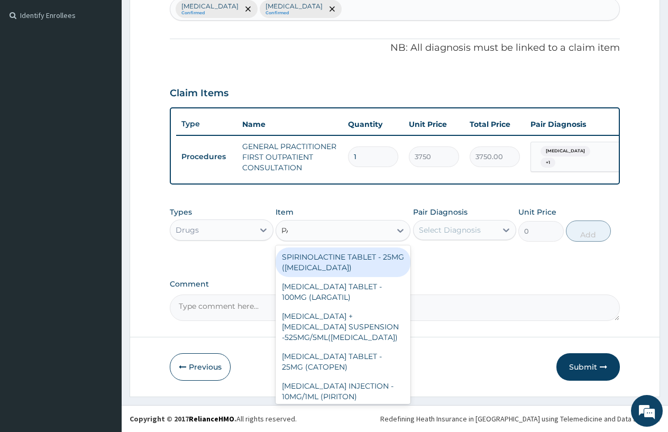
type input "PARA"
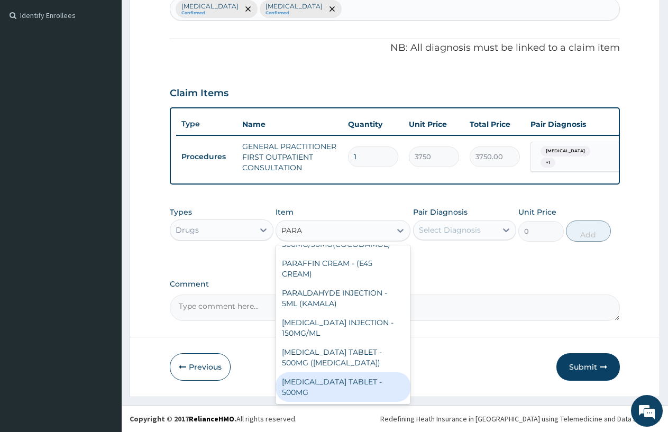
scroll to position [85, 0]
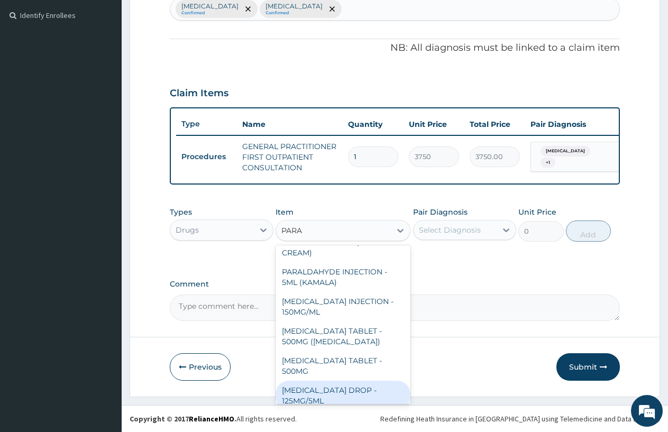
click at [350, 353] on div "[MEDICAL_DATA] TABLET - 500MG" at bounding box center [342, 366] width 135 height 30
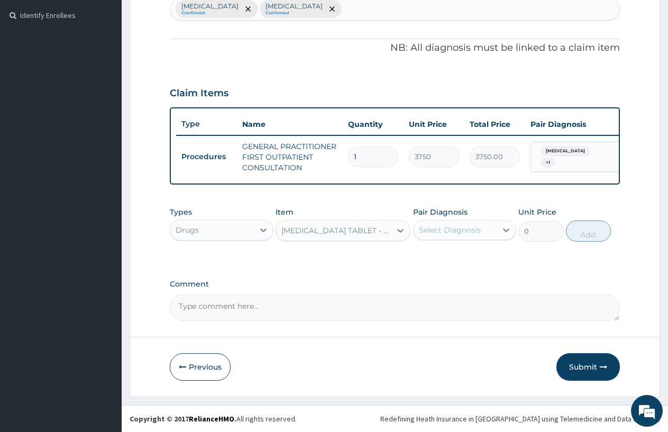
type input "33.599999999999994"
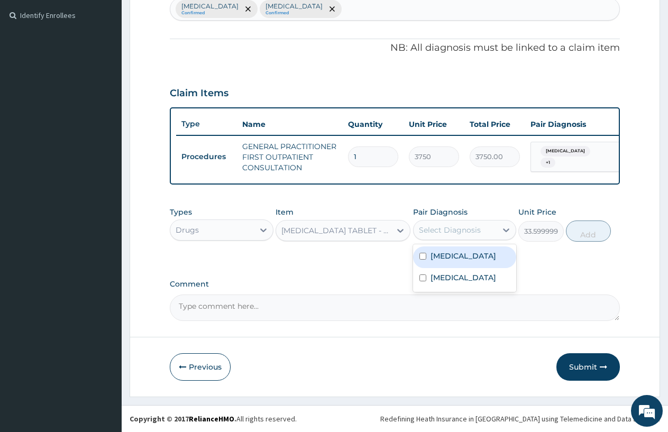
click at [429, 232] on div "Select Diagnosis" at bounding box center [450, 230] width 62 height 11
click at [460, 283] on label "Upper respiratory infection" at bounding box center [463, 277] width 66 height 11
checkbox input "true"
click at [466, 263] on div "[MEDICAL_DATA]" at bounding box center [465, 257] width 104 height 22
checkbox input "true"
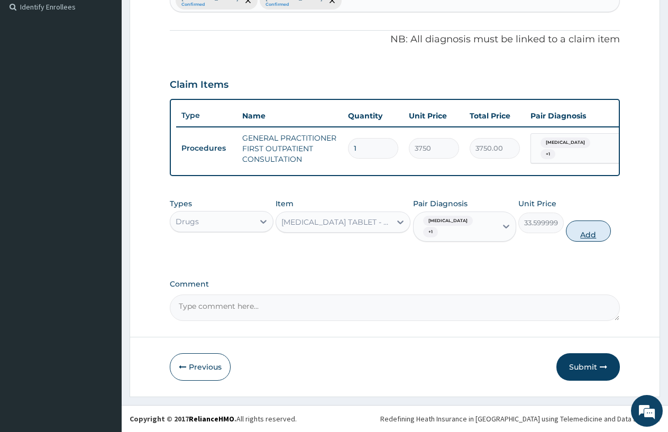
click at [584, 242] on button "Add" at bounding box center [588, 230] width 45 height 21
type input "0"
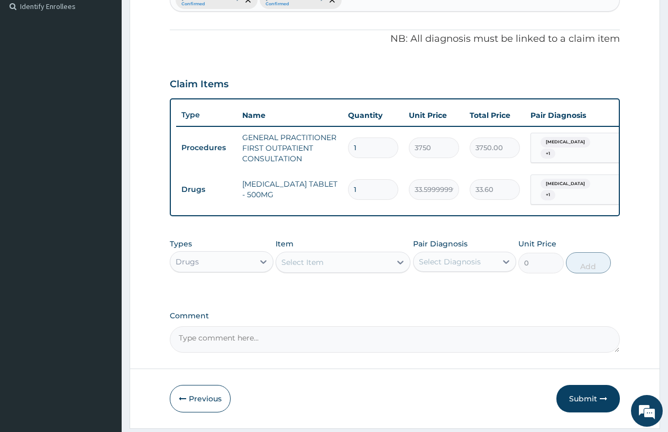
click at [302, 267] on div "Select Item" at bounding box center [302, 262] width 42 height 11
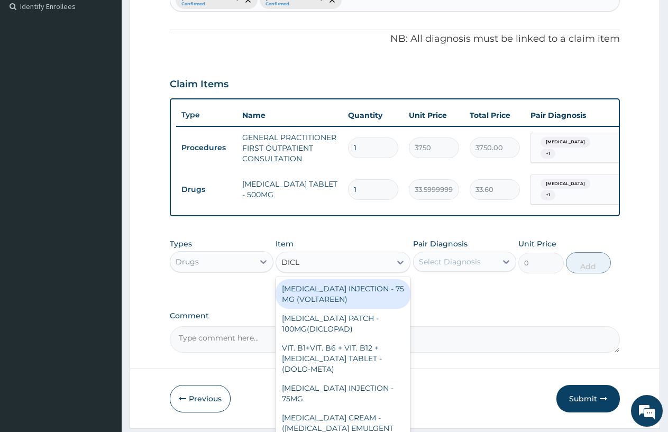
type input "DICLO"
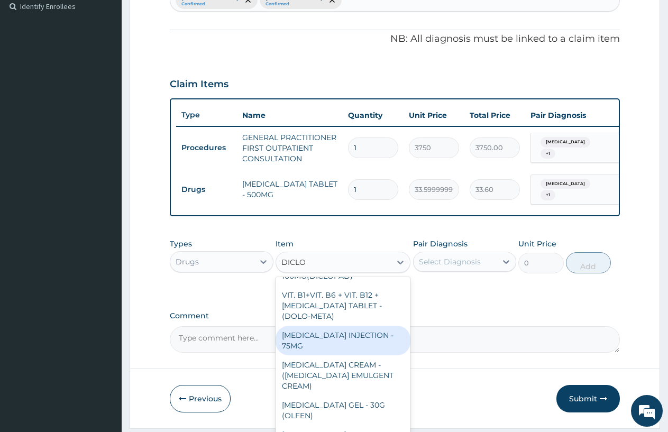
scroll to position [336, 0]
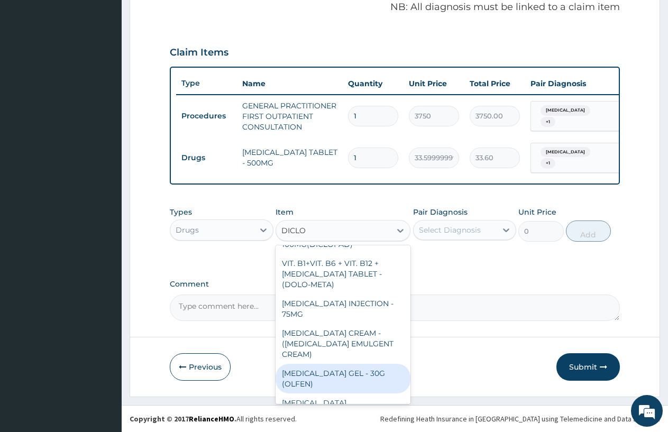
click at [323, 371] on div "[MEDICAL_DATA] GEL - 30G (OLFEN)" at bounding box center [342, 379] width 135 height 30
type input "1120"
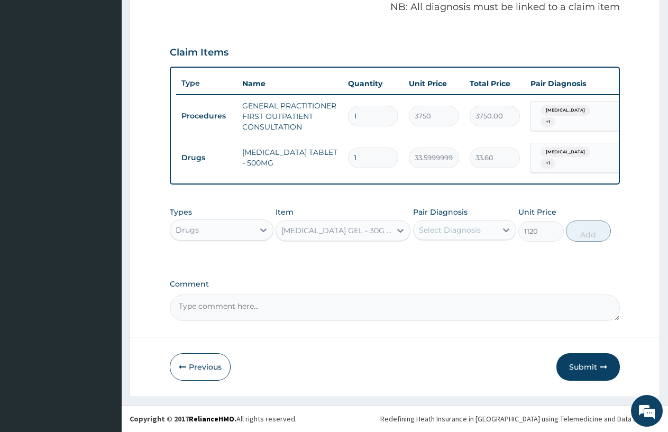
click at [472, 228] on div "Select Diagnosis" at bounding box center [450, 230] width 62 height 11
click at [496, 283] on label "Upper respiratory infection" at bounding box center [463, 277] width 66 height 11
checkbox input "true"
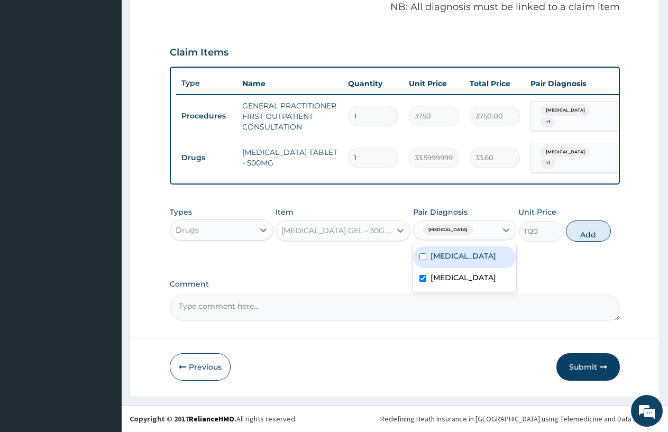
click at [495, 262] on div "[MEDICAL_DATA]" at bounding box center [465, 257] width 104 height 22
checkbox input "true"
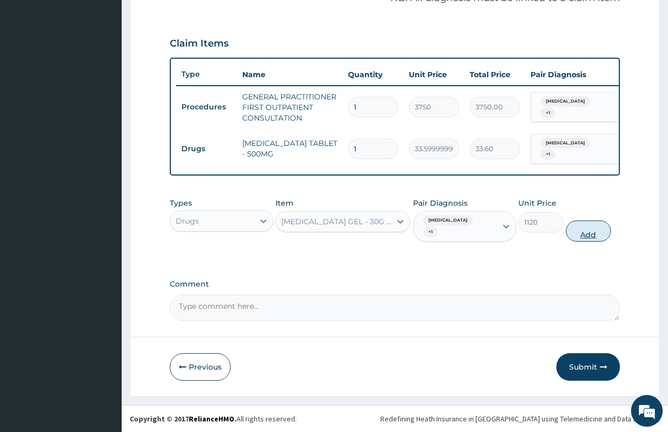
click at [600, 242] on button "Add" at bounding box center [588, 230] width 45 height 21
type input "0"
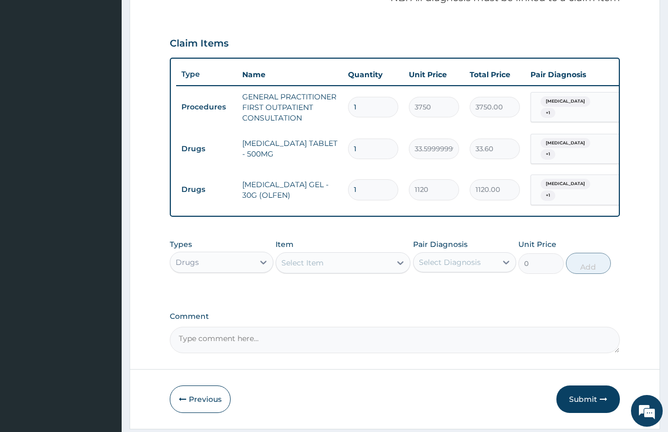
click at [296, 268] on div "Select Item" at bounding box center [302, 262] width 42 height 11
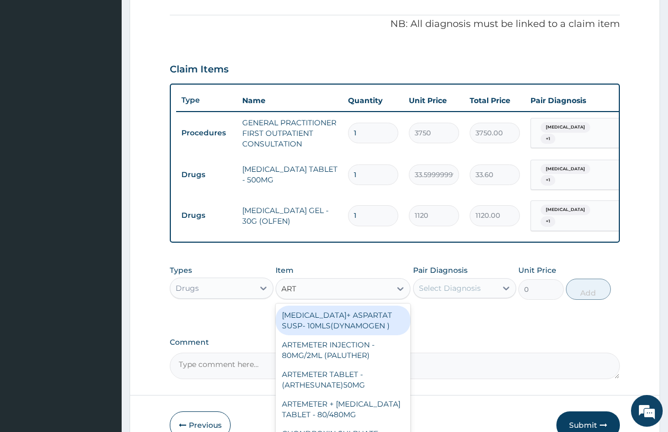
scroll to position [377, 0]
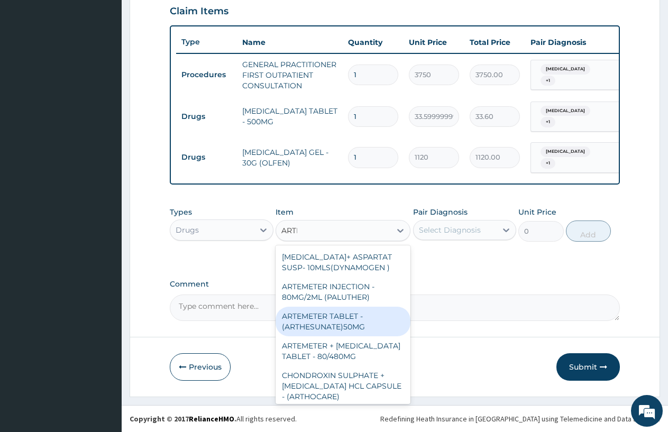
type input "ARTHR"
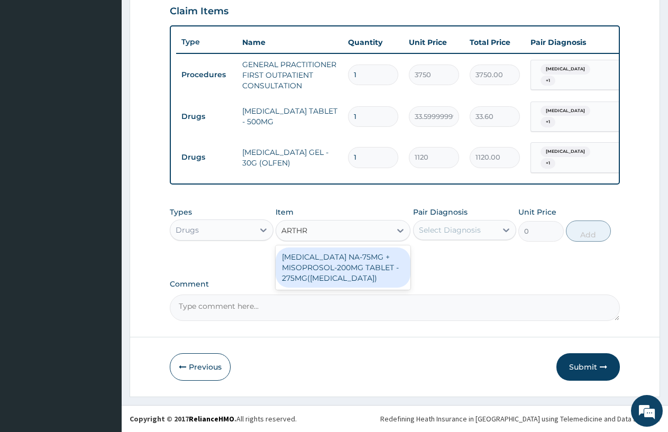
click at [350, 275] on div "[MEDICAL_DATA] NA-75MG + MISOPROSOL-200MG TABLET - 275MG([MEDICAL_DATA])" at bounding box center [342, 267] width 135 height 40
type input "280"
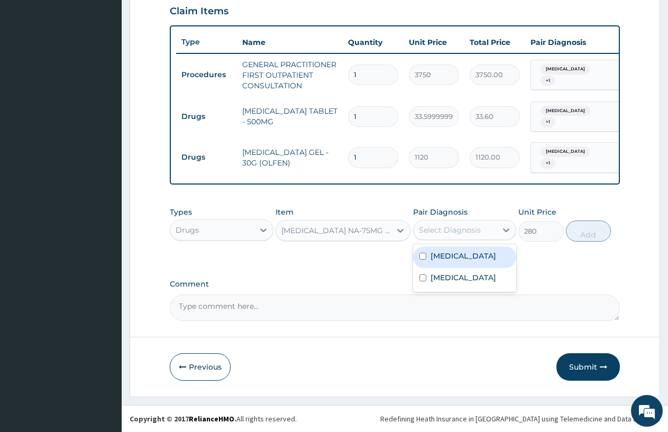
click at [466, 222] on div "Select Diagnosis" at bounding box center [455, 230] width 84 height 17
click at [469, 276] on label "Upper respiratory infection" at bounding box center [463, 277] width 66 height 11
checkbox input "true"
click at [461, 263] on div "[MEDICAL_DATA]" at bounding box center [465, 257] width 104 height 22
checkbox input "true"
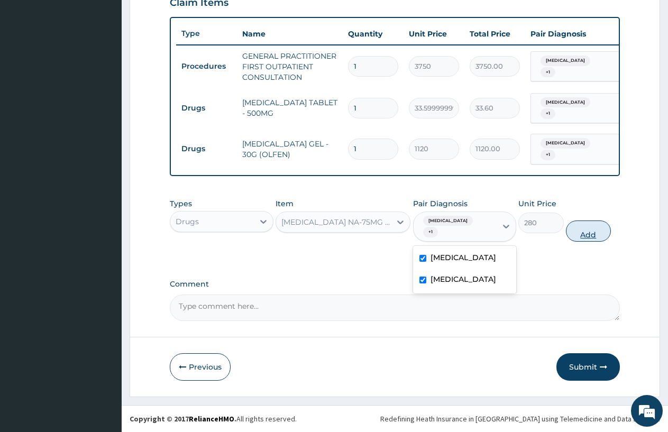
click at [603, 242] on button "Add" at bounding box center [588, 230] width 45 height 21
type input "0"
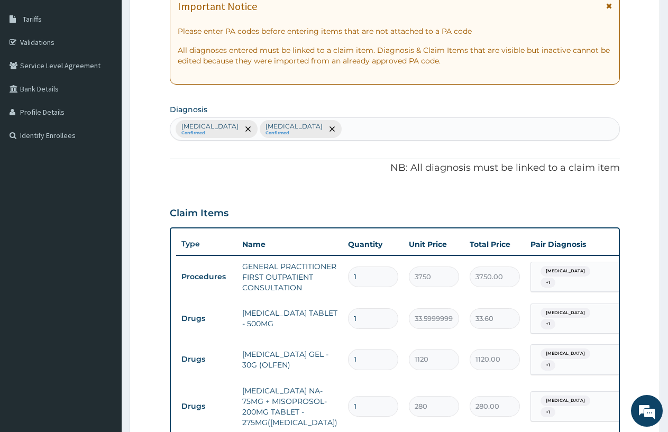
scroll to position [165, 0]
click at [369, 125] on div "Malaria Confirmed Upper respiratory infection Confirmed" at bounding box center [394, 129] width 449 height 22
type input "MYAL"
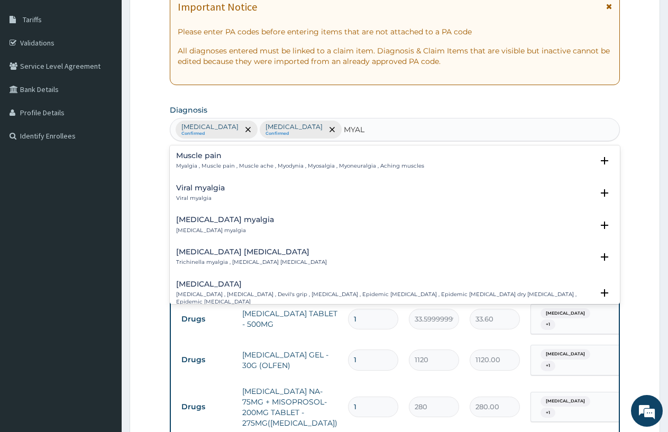
click at [222, 161] on div "Muscle pain Myalgia , Muscle pain , Muscle ache , Myodynia , Myosalgia , Myoneu…" at bounding box center [300, 161] width 248 height 19
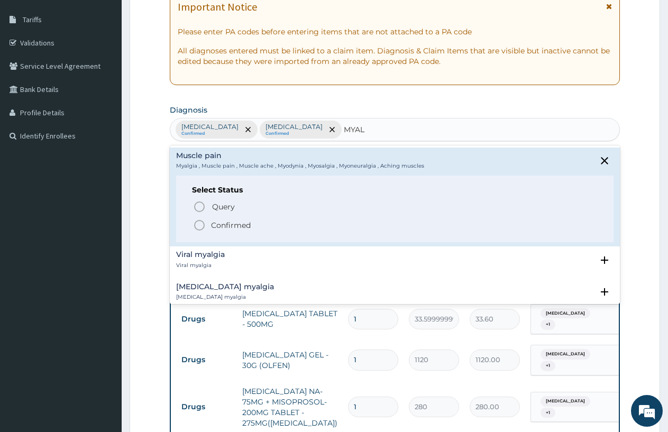
click at [202, 225] on icon "status option filled" at bounding box center [199, 225] width 13 height 13
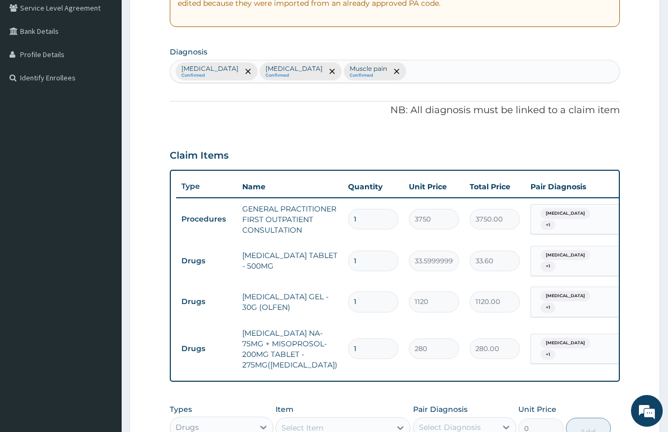
scroll to position [324, 0]
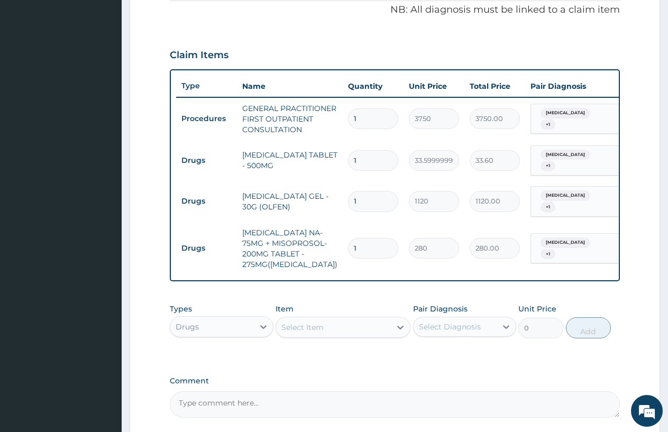
click at [377, 246] on input "1" at bounding box center [373, 248] width 50 height 21
type input "10"
type input "2800.00"
type input "10"
click at [552, 241] on span "Upper respiratory infection" at bounding box center [565, 242] width 50 height 11
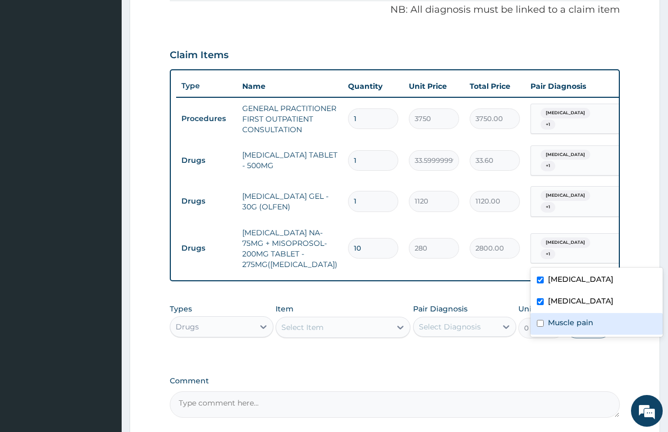
click at [557, 325] on label "Muscle pain" at bounding box center [570, 322] width 45 height 11
checkbox input "true"
click at [559, 297] on label "Upper respiratory infection" at bounding box center [581, 301] width 66 height 11
checkbox input "false"
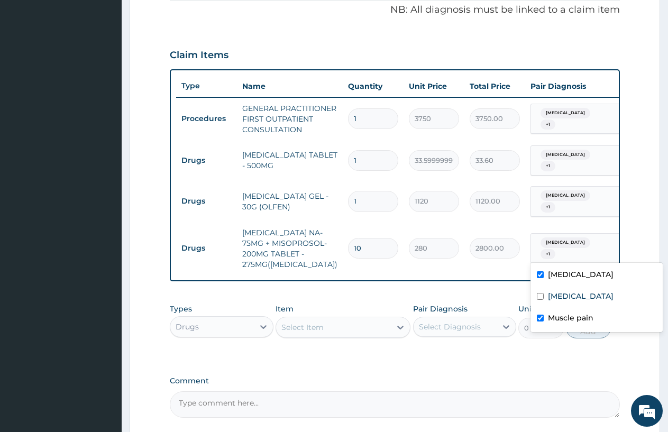
click at [559, 284] on div "[MEDICAL_DATA]" at bounding box center [596, 276] width 132 height 22
checkbox input "false"
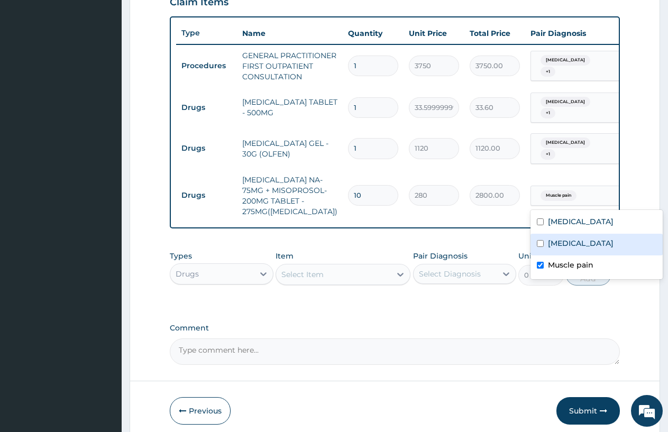
scroll to position [430, 0]
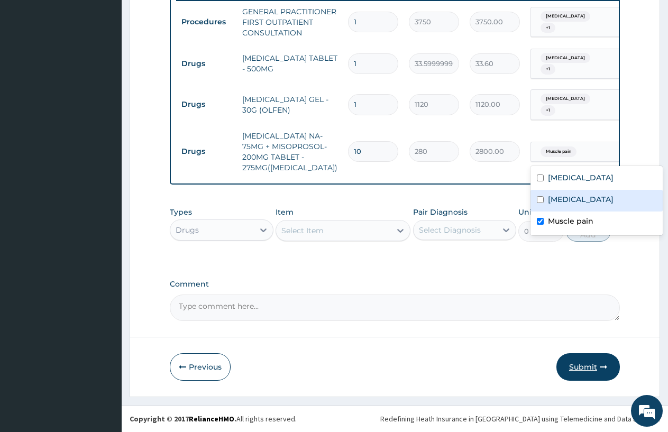
click at [597, 364] on button "Submit" at bounding box center [587, 366] width 63 height 27
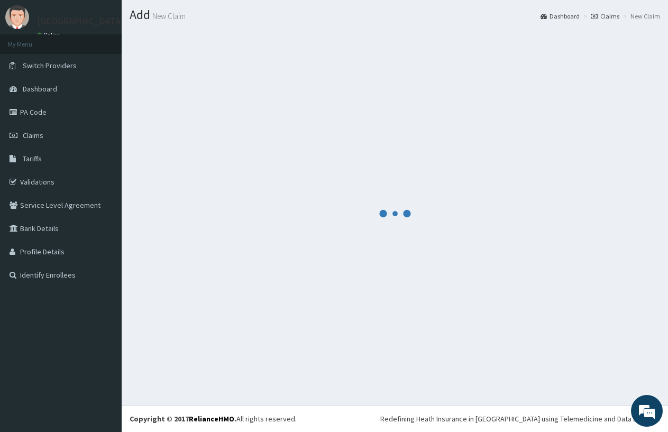
scroll to position [26, 0]
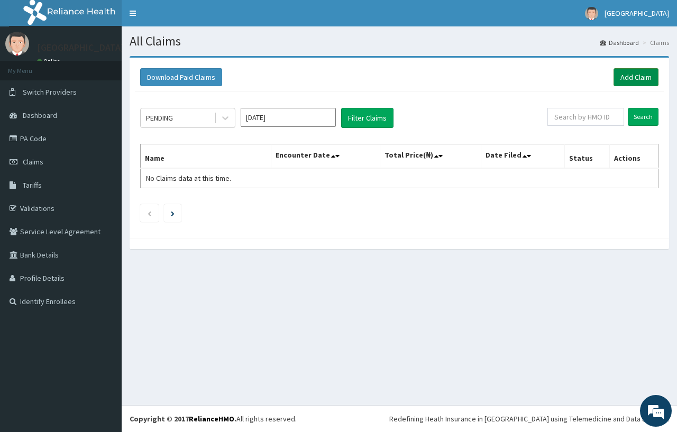
click at [644, 84] on link "Add Claim" at bounding box center [635, 77] width 45 height 18
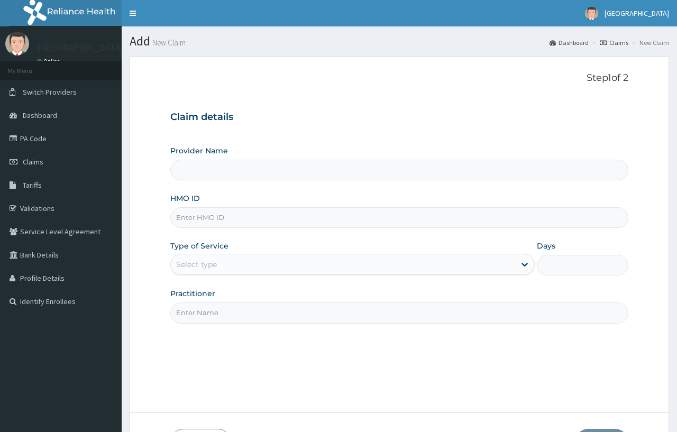
type input "[GEOGRAPHIC_DATA]"
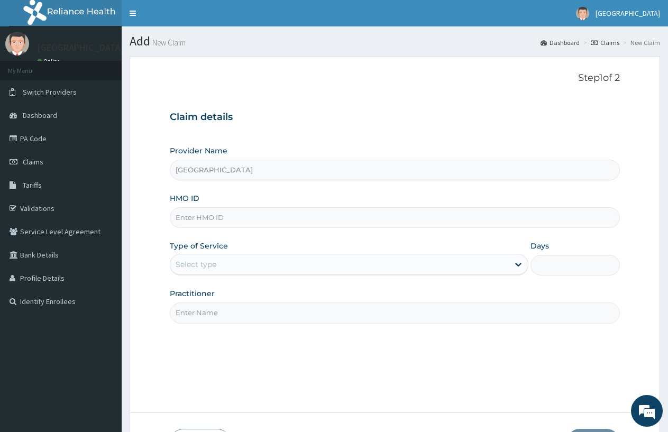
click at [235, 220] on input "HMO ID" at bounding box center [395, 217] width 450 height 21
click at [48, 211] on link "Validations" at bounding box center [61, 208] width 122 height 23
